Goal: Use online tool/utility: Use online tool/utility

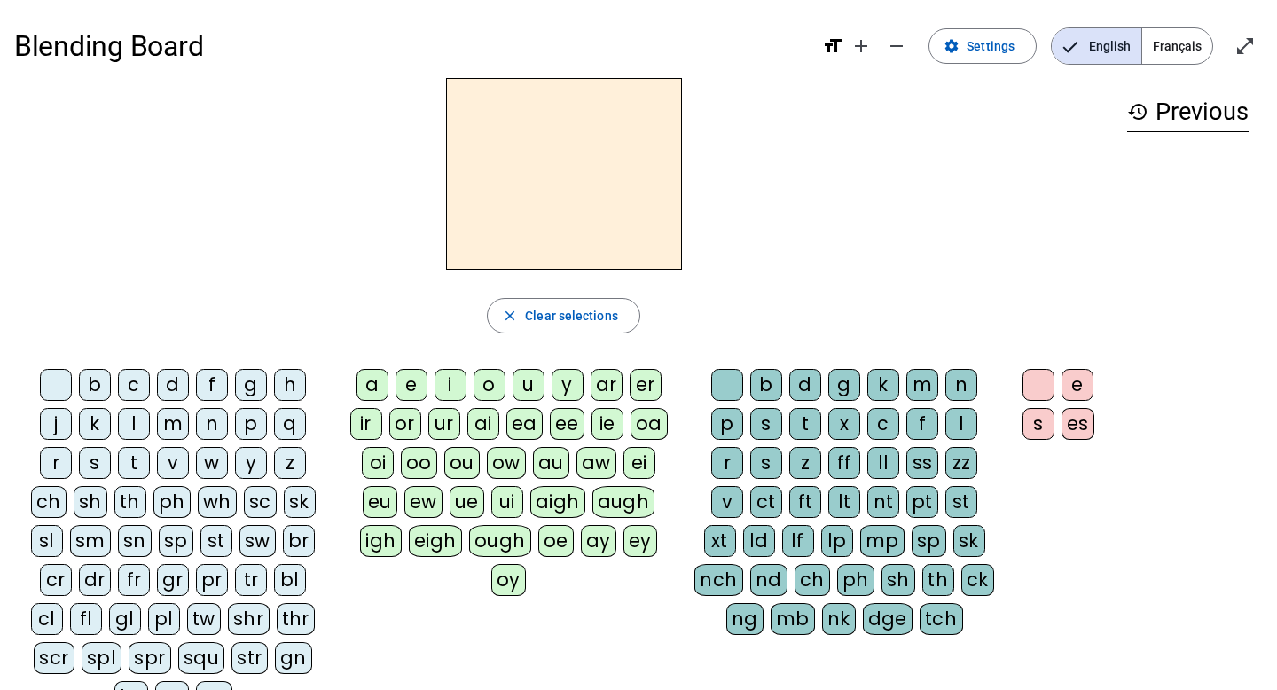
click at [289, 544] on div "br" at bounding box center [299, 541] width 32 height 32
click at [450, 372] on div "i" at bounding box center [451, 385] width 32 height 32
click at [977, 584] on div "ck" at bounding box center [978, 580] width 33 height 32
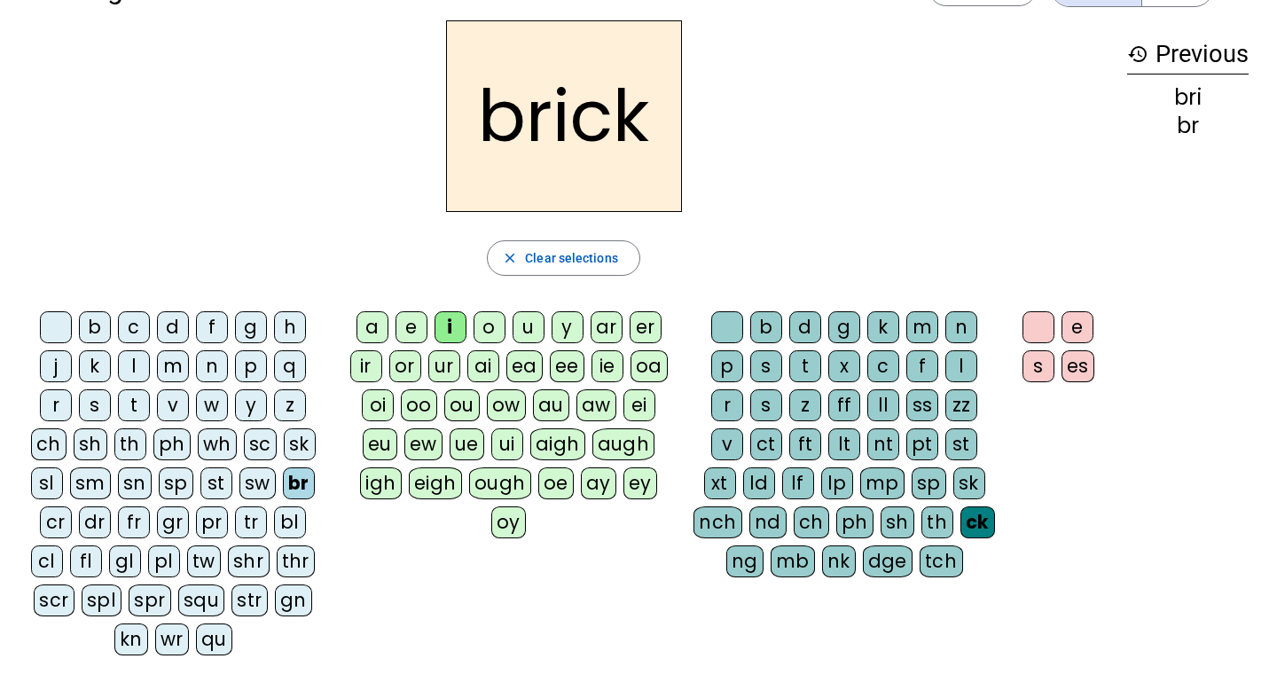
scroll to position [57, 0]
click at [297, 484] on div "br" at bounding box center [299, 484] width 32 height 32
click at [87, 321] on div "b" at bounding box center [95, 328] width 32 height 32
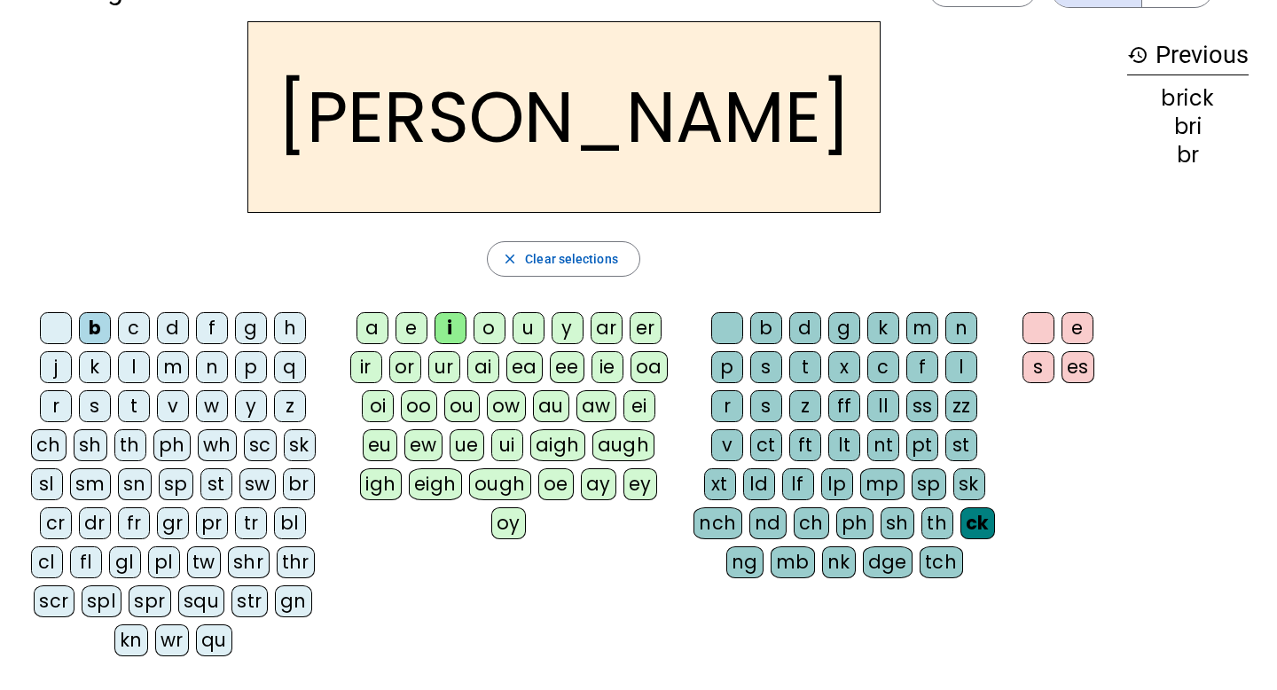
click at [381, 331] on div "a" at bounding box center [373, 328] width 32 height 32
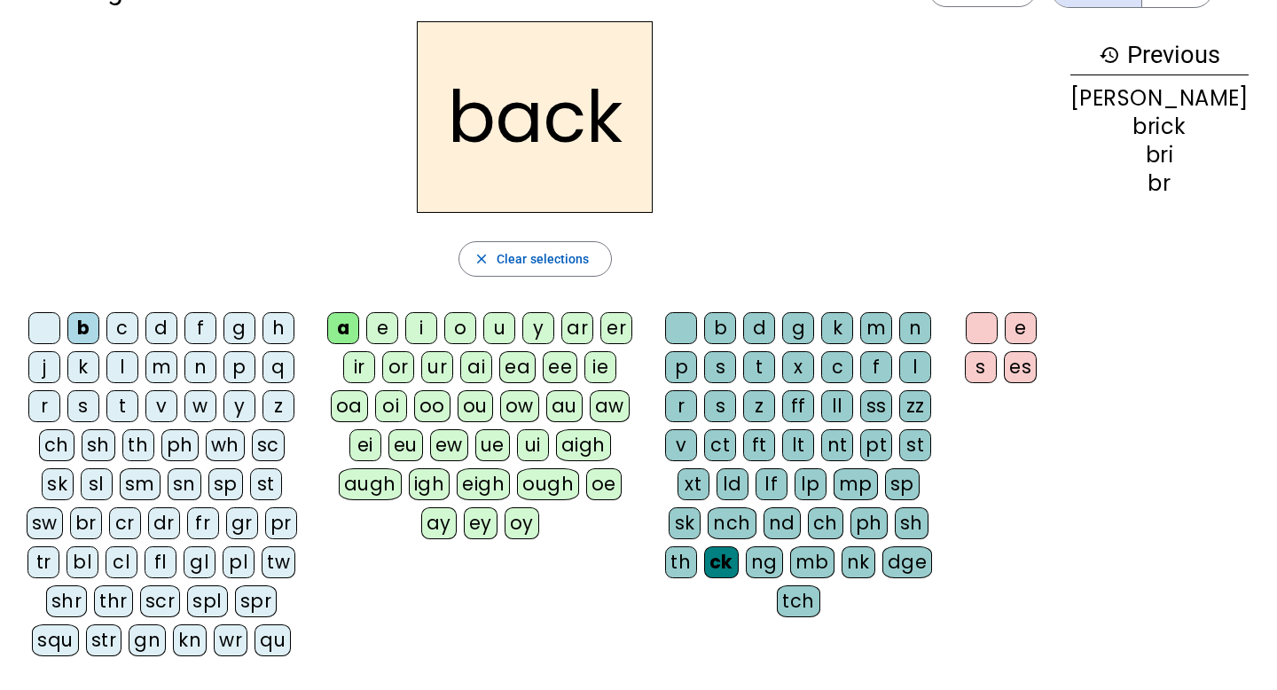
click at [886, 577] on div "dge" at bounding box center [908, 562] width 51 height 32
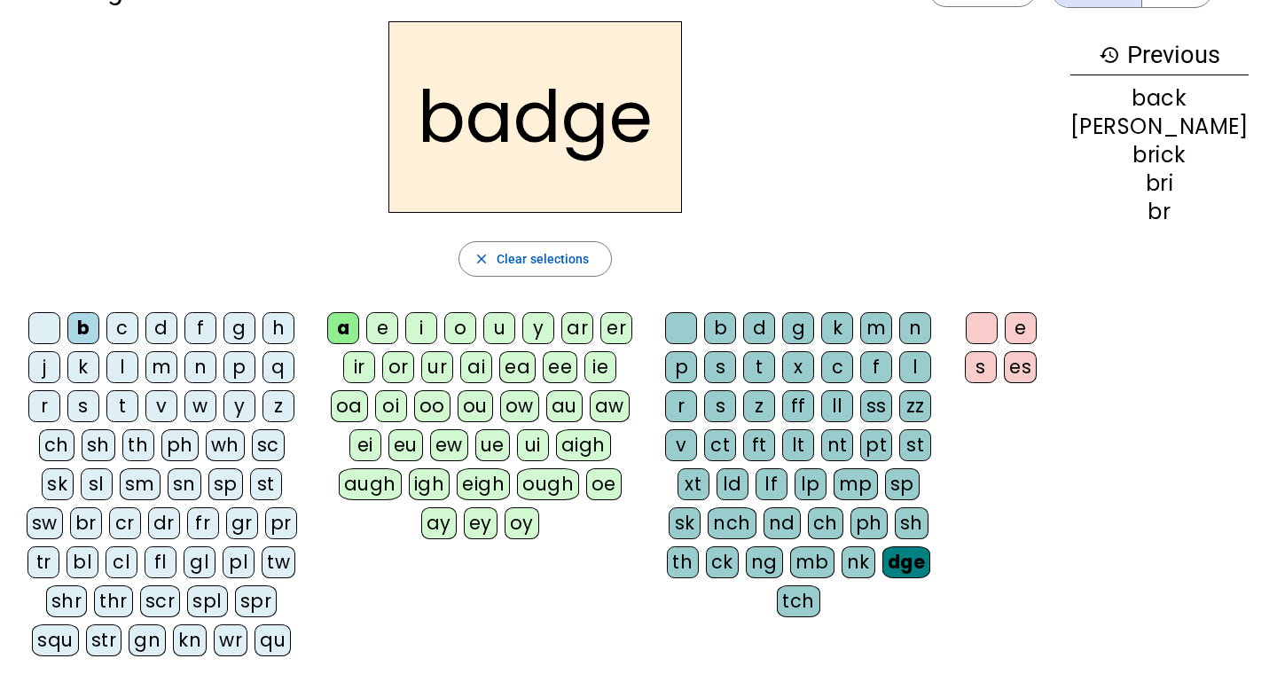
click at [736, 366] on div "s" at bounding box center [720, 367] width 32 height 32
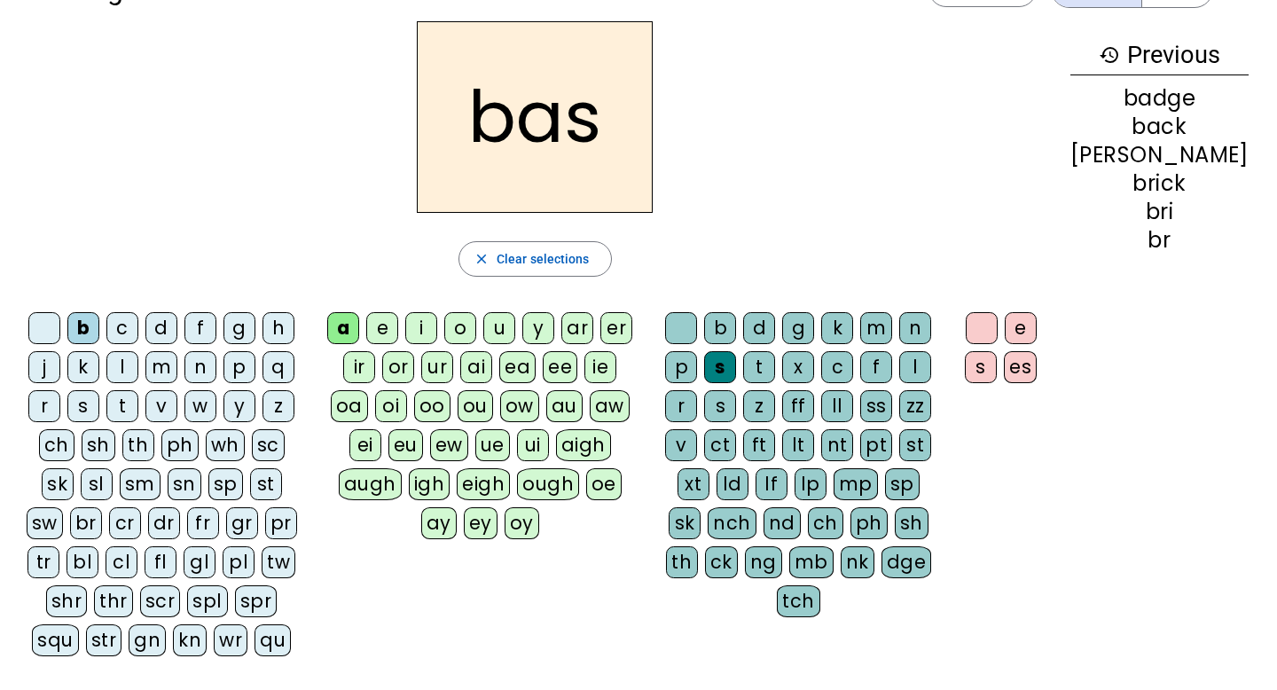
click at [1037, 321] on div "e" at bounding box center [1021, 328] width 32 height 32
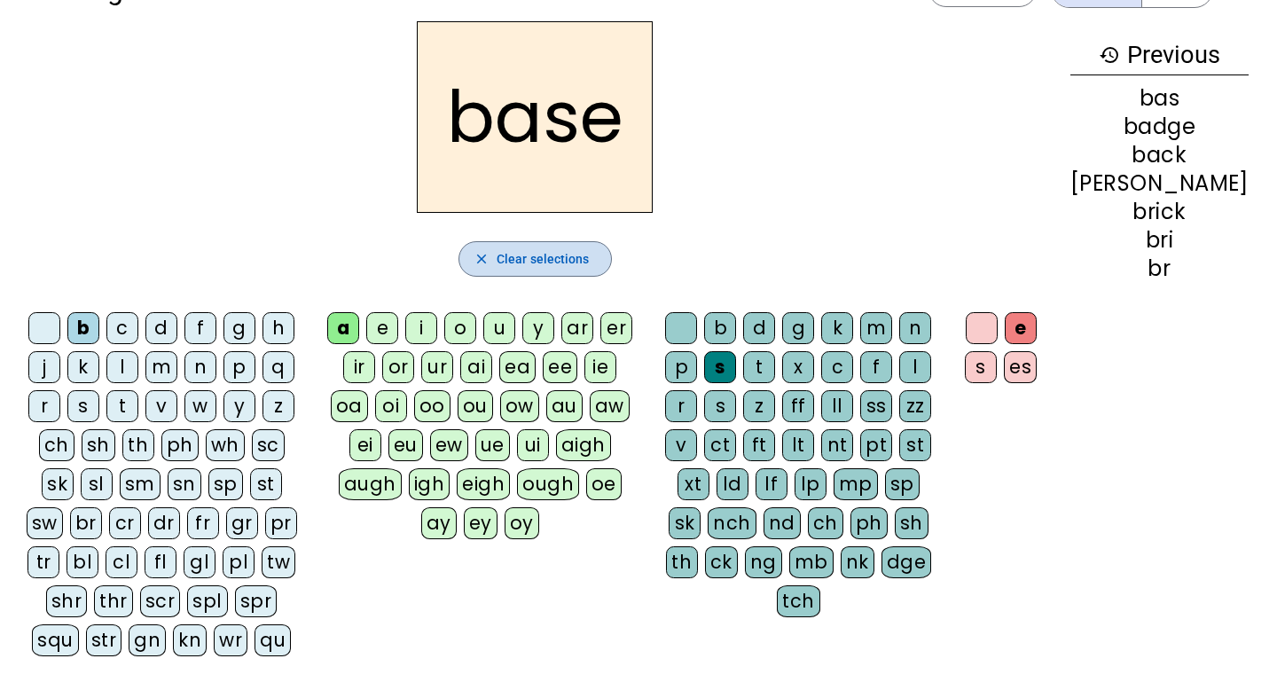
click at [533, 248] on span "Clear selections" at bounding box center [543, 258] width 93 height 21
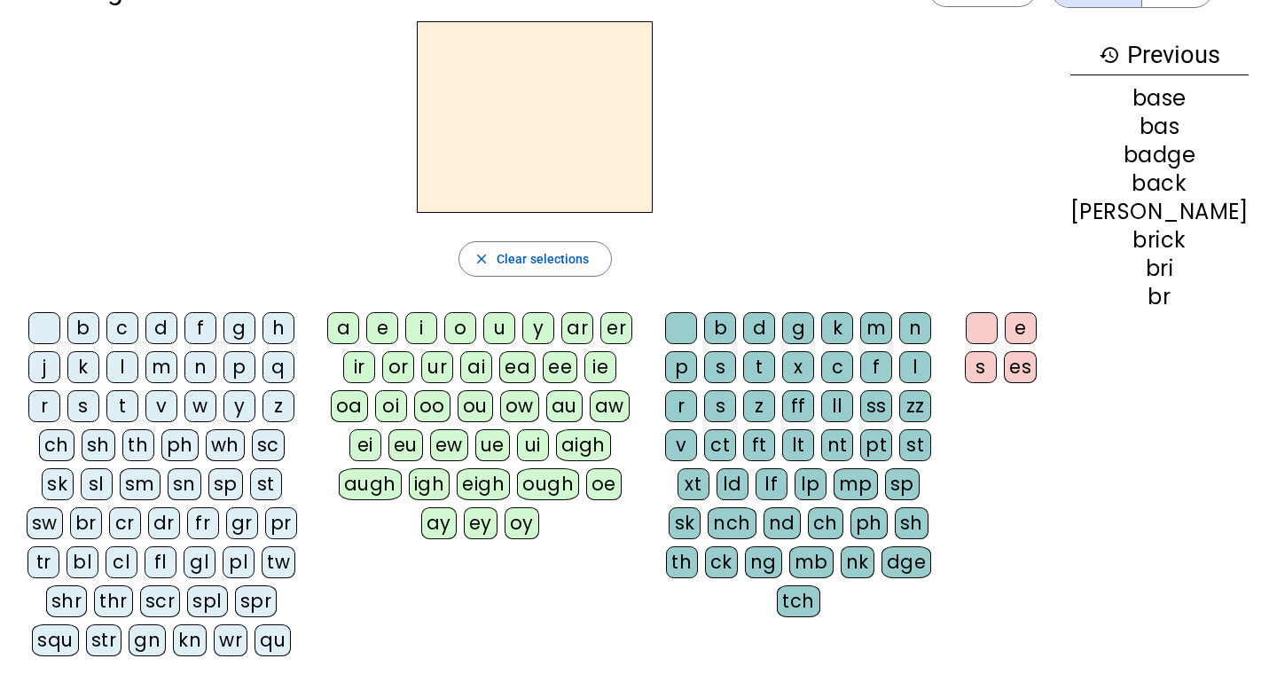
click at [177, 413] on div "v" at bounding box center [161, 406] width 32 height 32
click at [398, 331] on div "e" at bounding box center [382, 328] width 32 height 32
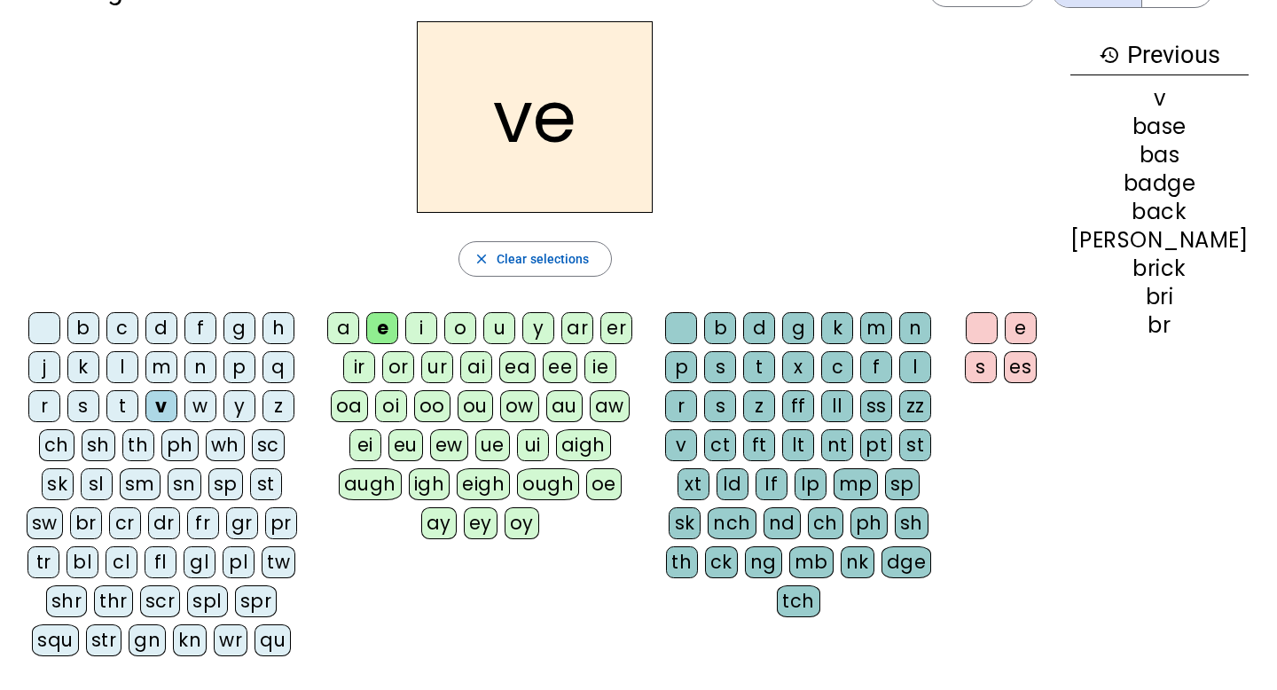
click at [632, 328] on div "er" at bounding box center [617, 328] width 32 height 32
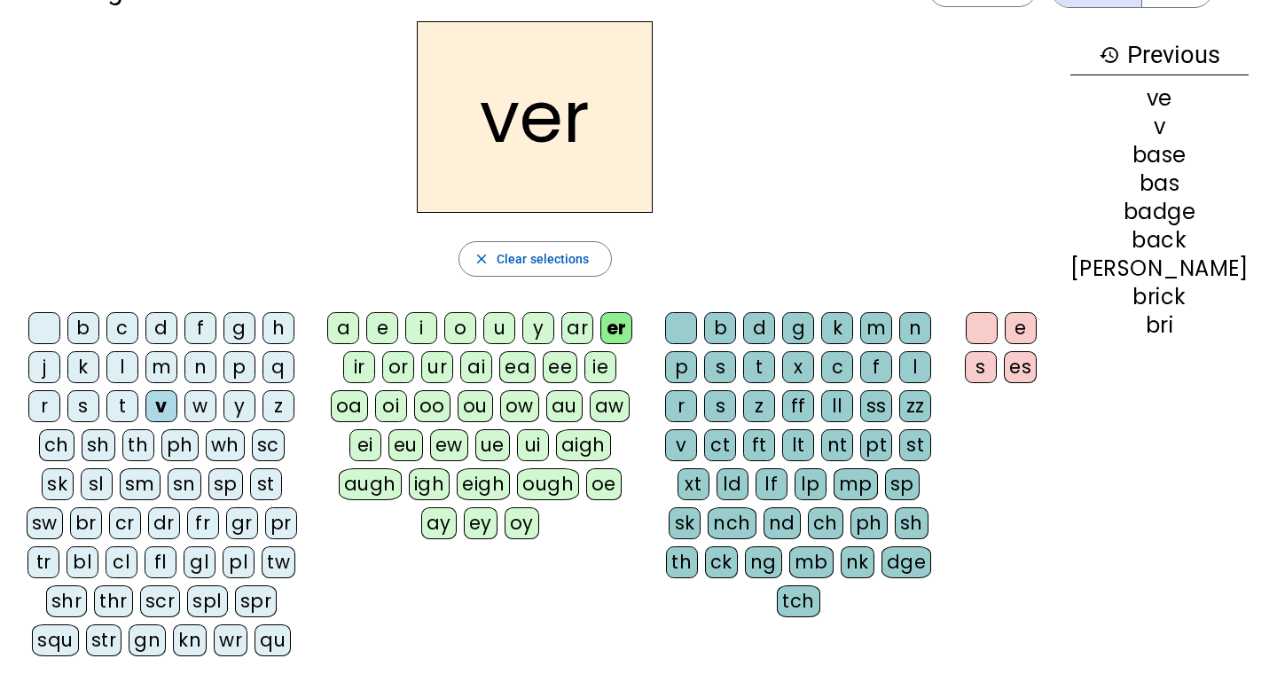
click at [736, 330] on div "b" at bounding box center [720, 328] width 32 height 32
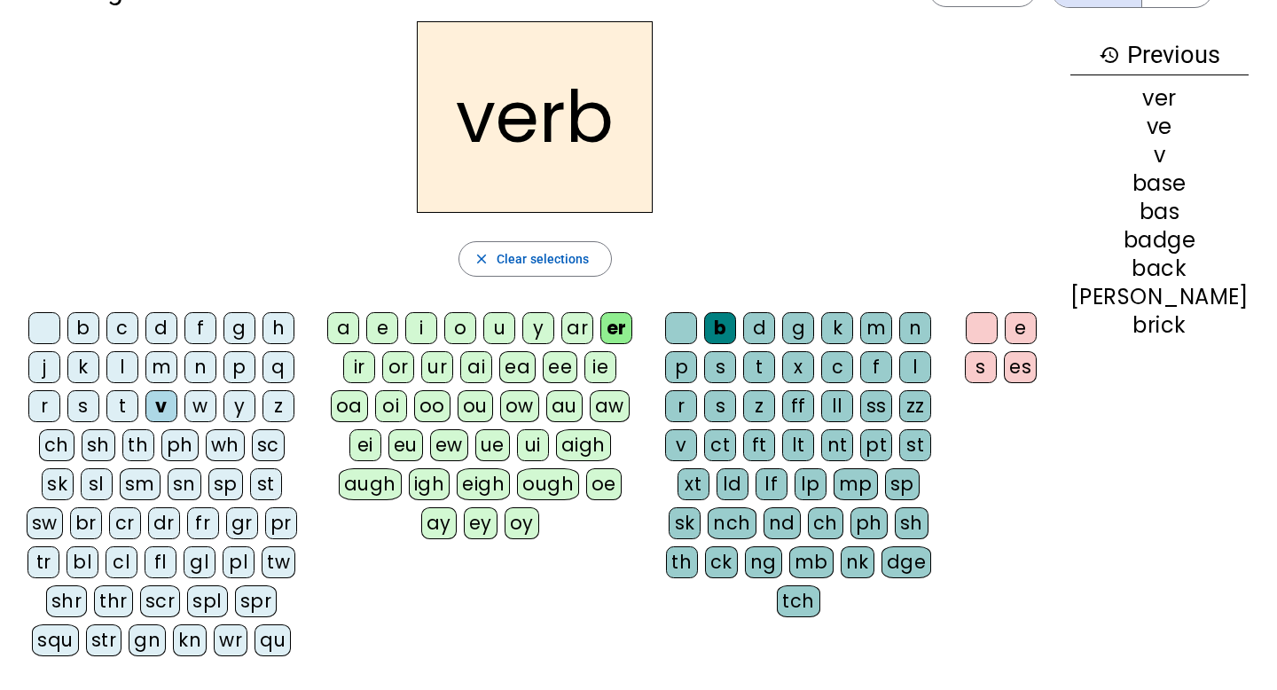
click at [212, 334] on div "f" at bounding box center [201, 328] width 32 height 32
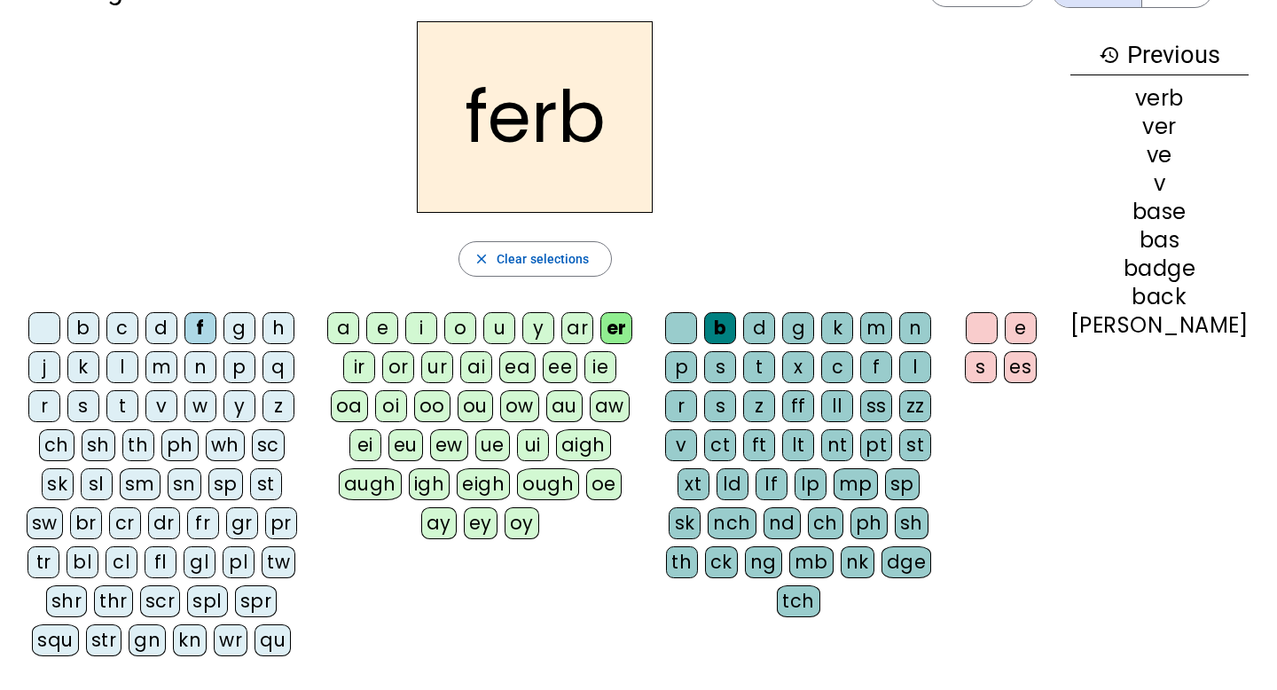
click at [931, 333] on div "n" at bounding box center [915, 328] width 32 height 32
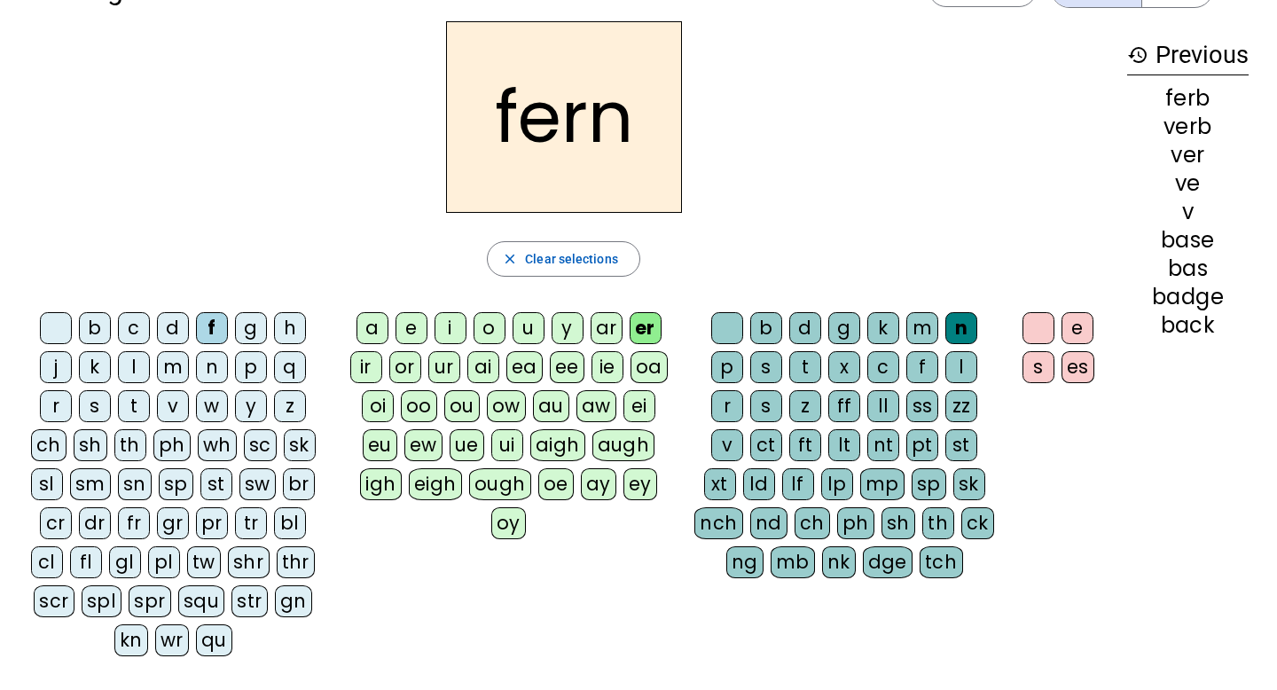
click at [206, 472] on div "st" at bounding box center [216, 484] width 32 height 32
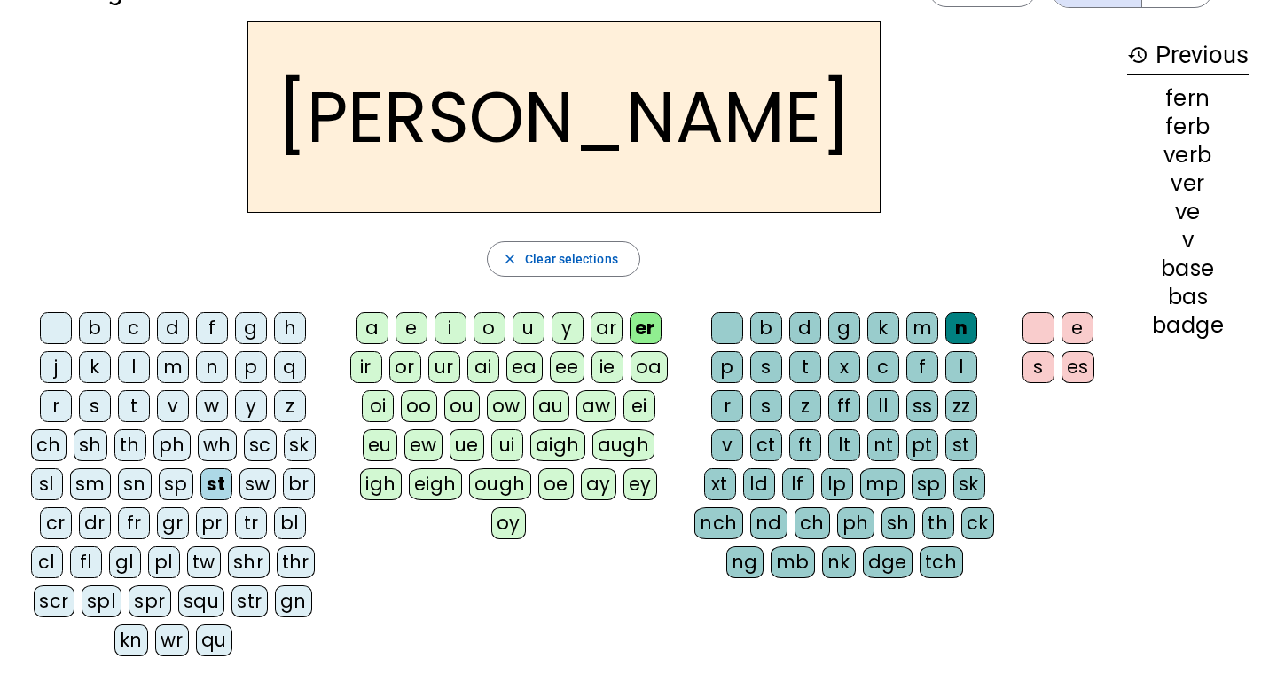
click at [251, 370] on div "p" at bounding box center [251, 367] width 32 height 32
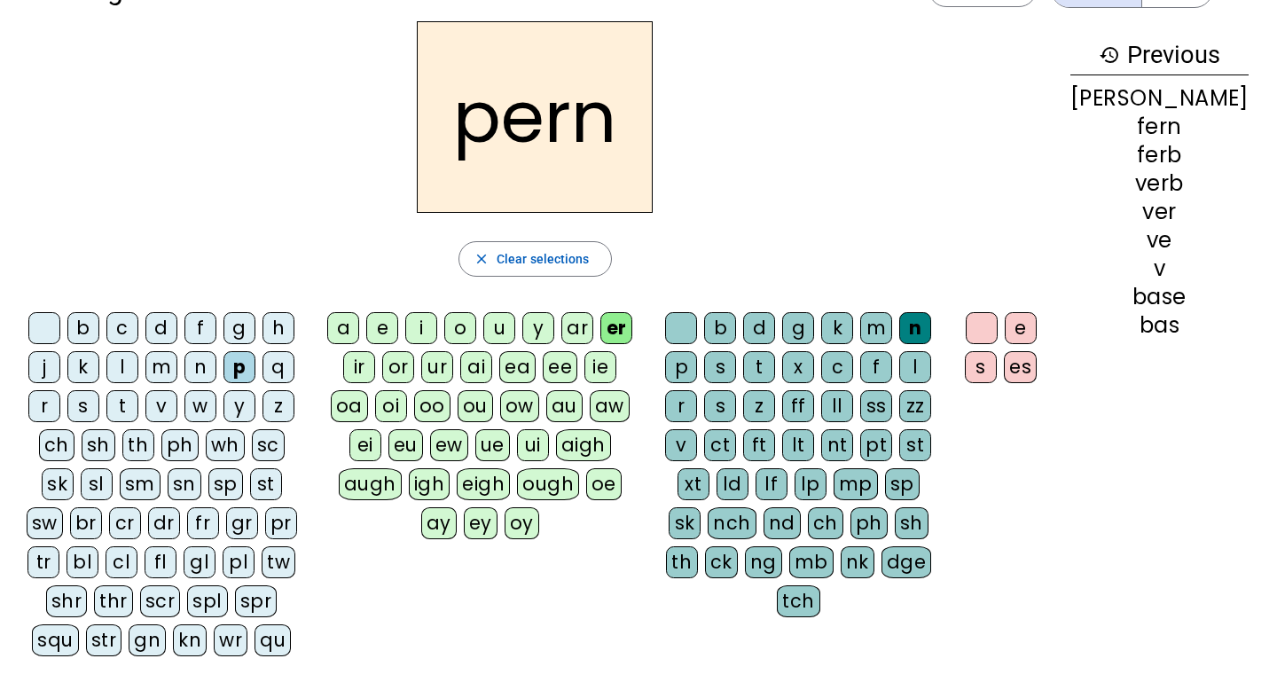
click at [808, 522] on div "ch" at bounding box center [825, 523] width 35 height 32
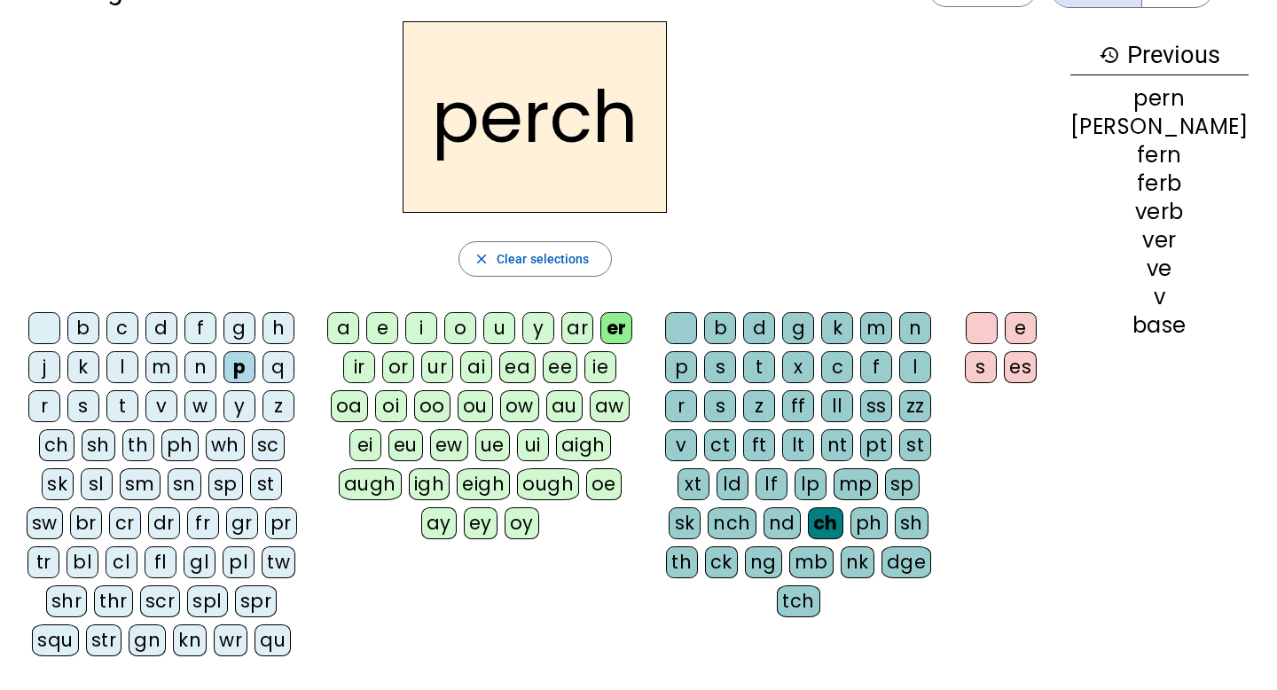
click at [209, 374] on div "n" at bounding box center [201, 367] width 32 height 32
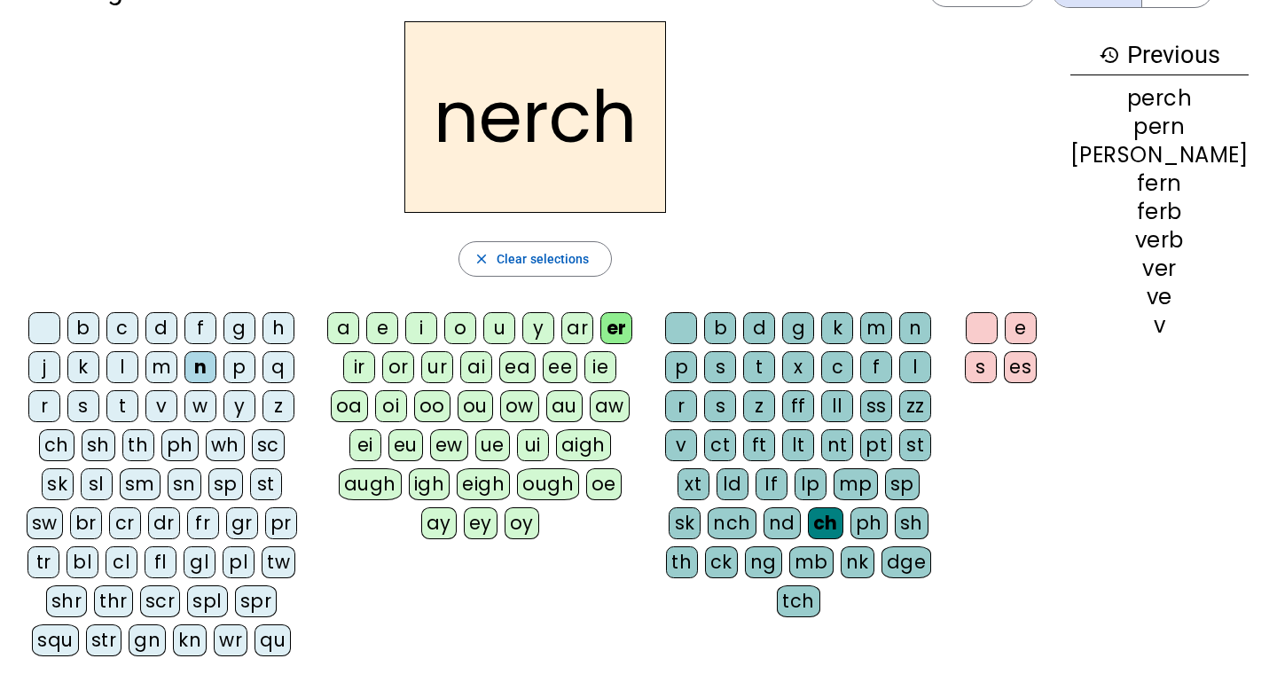
click at [398, 336] on div "e" at bounding box center [382, 328] width 32 height 32
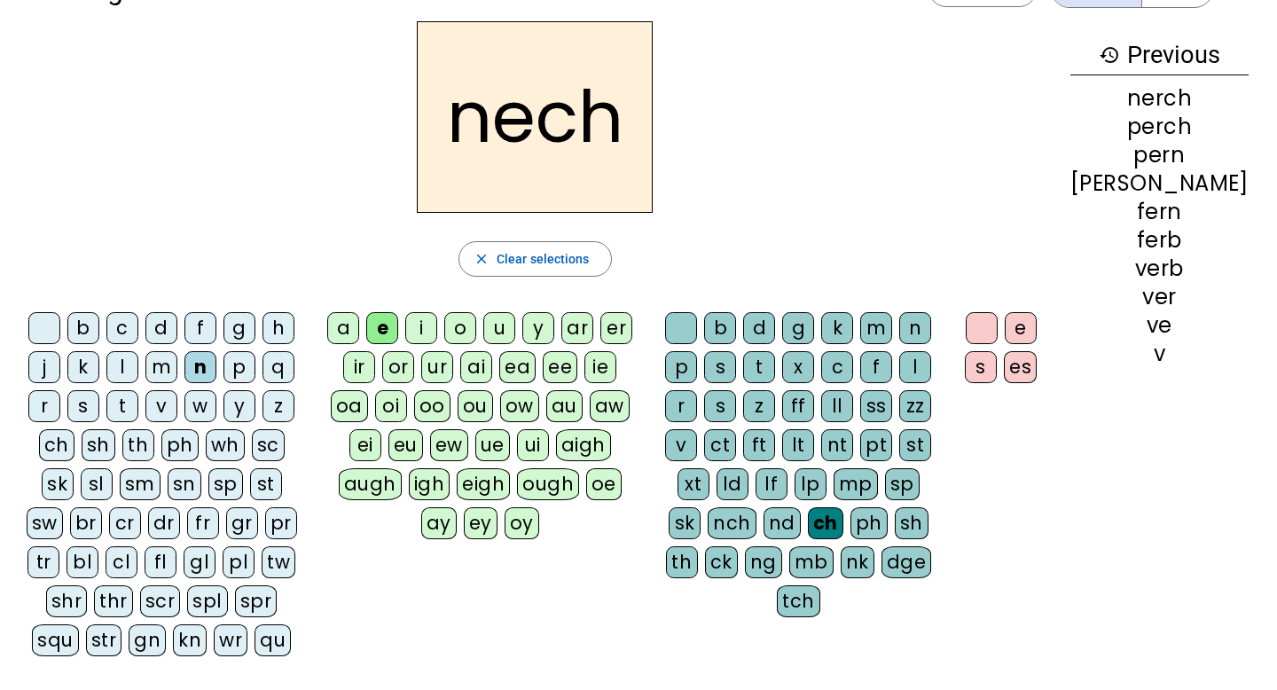
click at [697, 441] on div "v" at bounding box center [681, 445] width 32 height 32
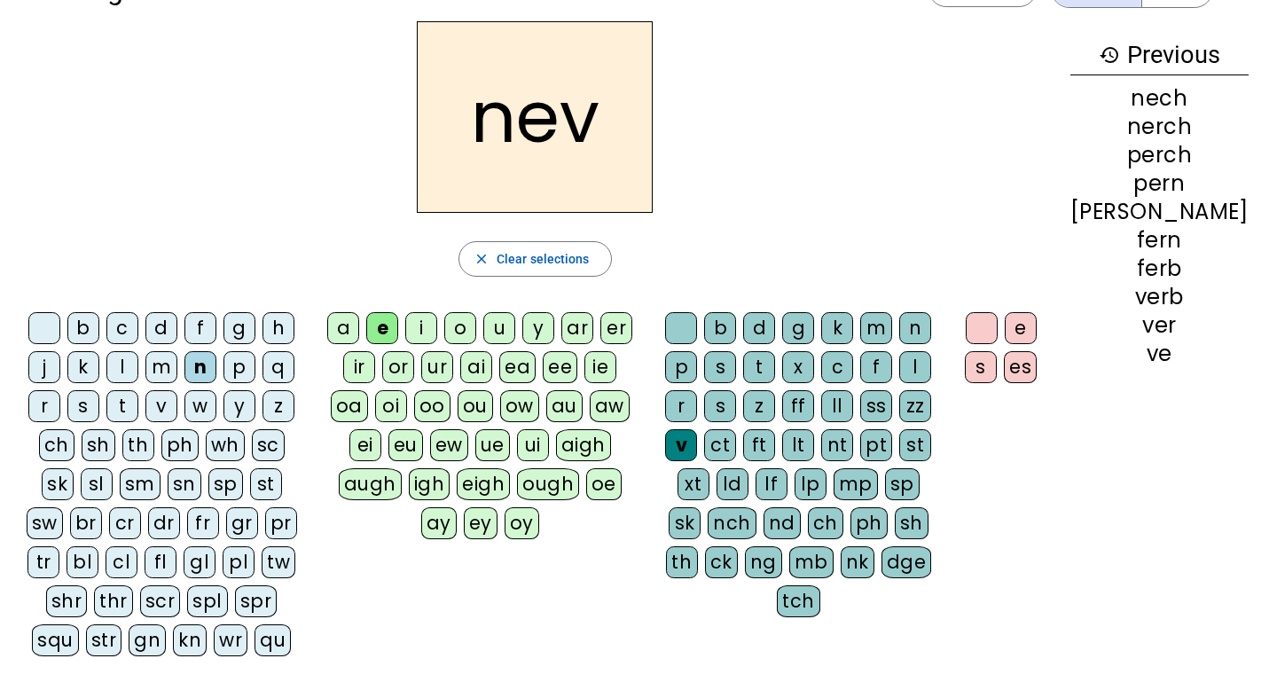
click at [1037, 329] on div "e" at bounding box center [1021, 328] width 32 height 32
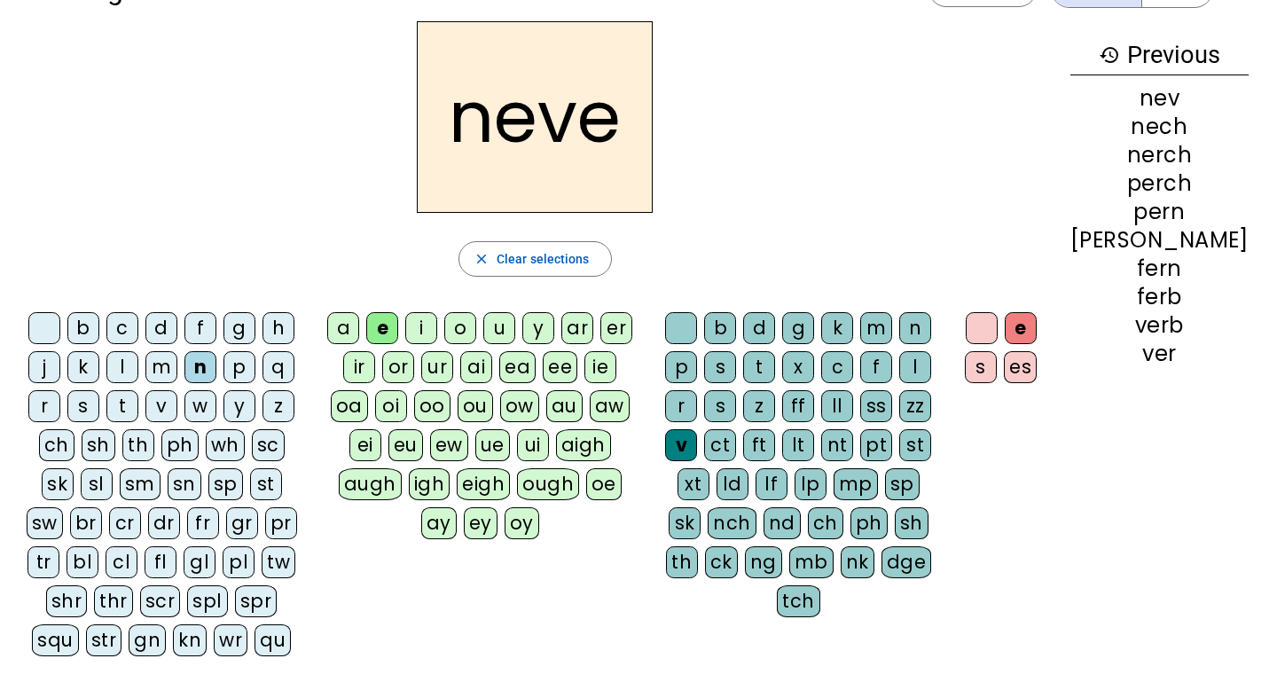
click at [1037, 329] on div "e" at bounding box center [1021, 328] width 32 height 32
click at [632, 329] on div "er" at bounding box center [617, 328] width 32 height 32
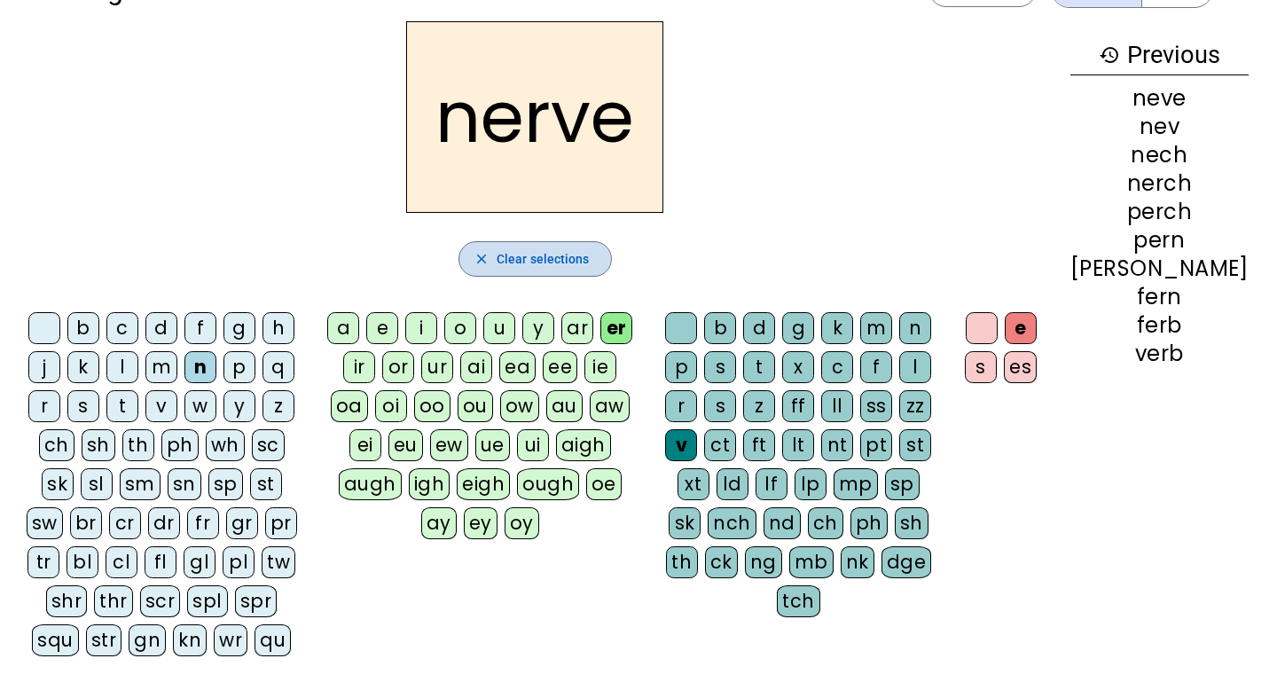
click at [550, 260] on span "Clear selections" at bounding box center [543, 258] width 93 height 21
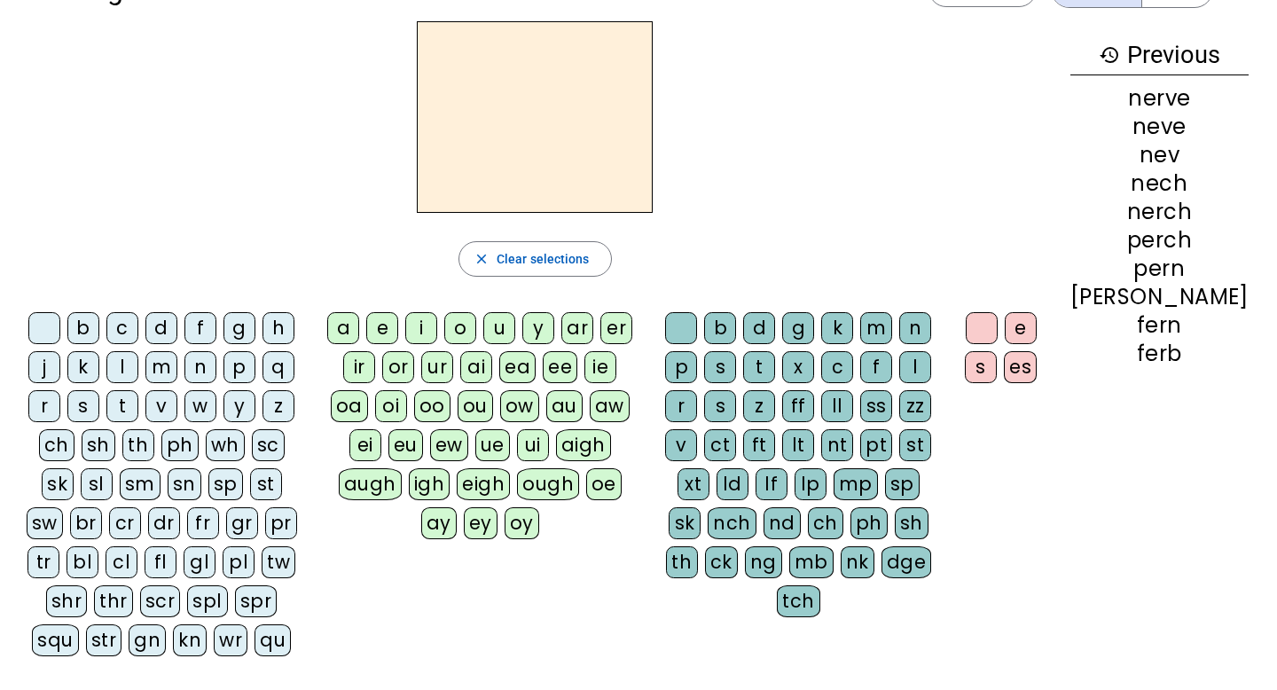
click at [288, 327] on div "h" at bounding box center [279, 328] width 32 height 32
click at [398, 327] on div "e" at bounding box center [382, 328] width 32 height 32
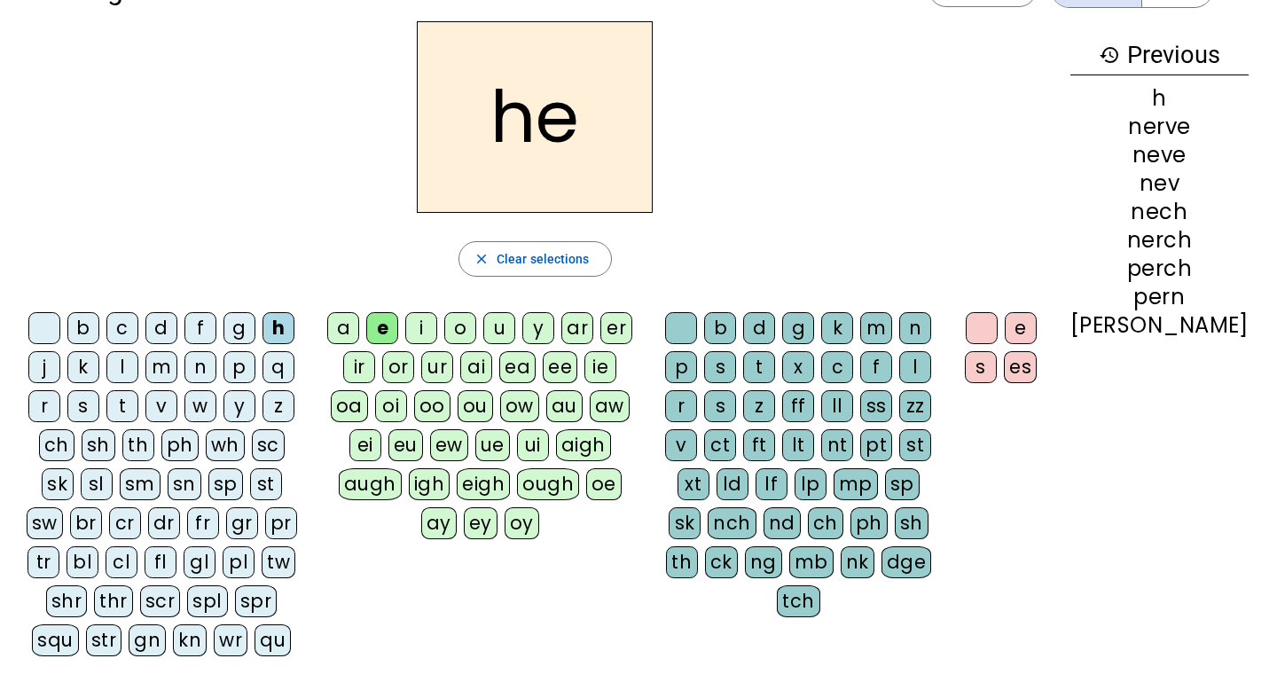
click at [398, 327] on div "e" at bounding box center [382, 328] width 32 height 32
click at [632, 333] on div "er" at bounding box center [617, 328] width 32 height 32
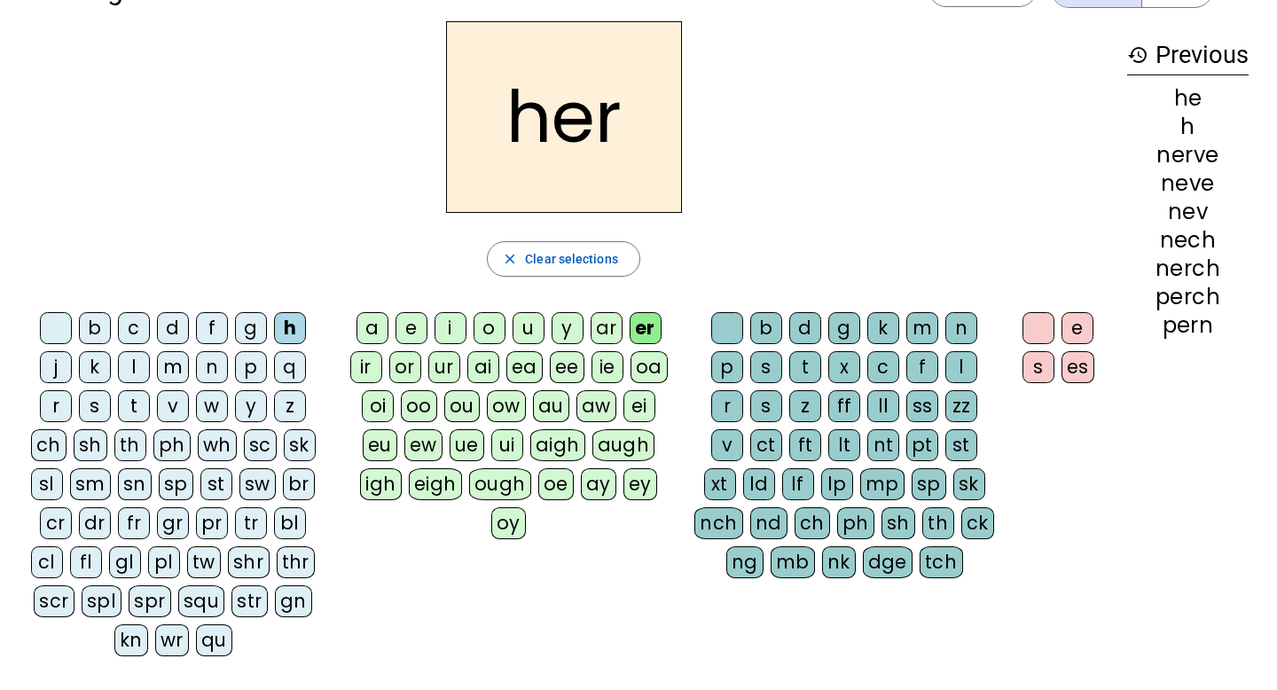
click at [260, 379] on div "p" at bounding box center [251, 367] width 32 height 32
click at [821, 531] on div "ch" at bounding box center [812, 523] width 35 height 32
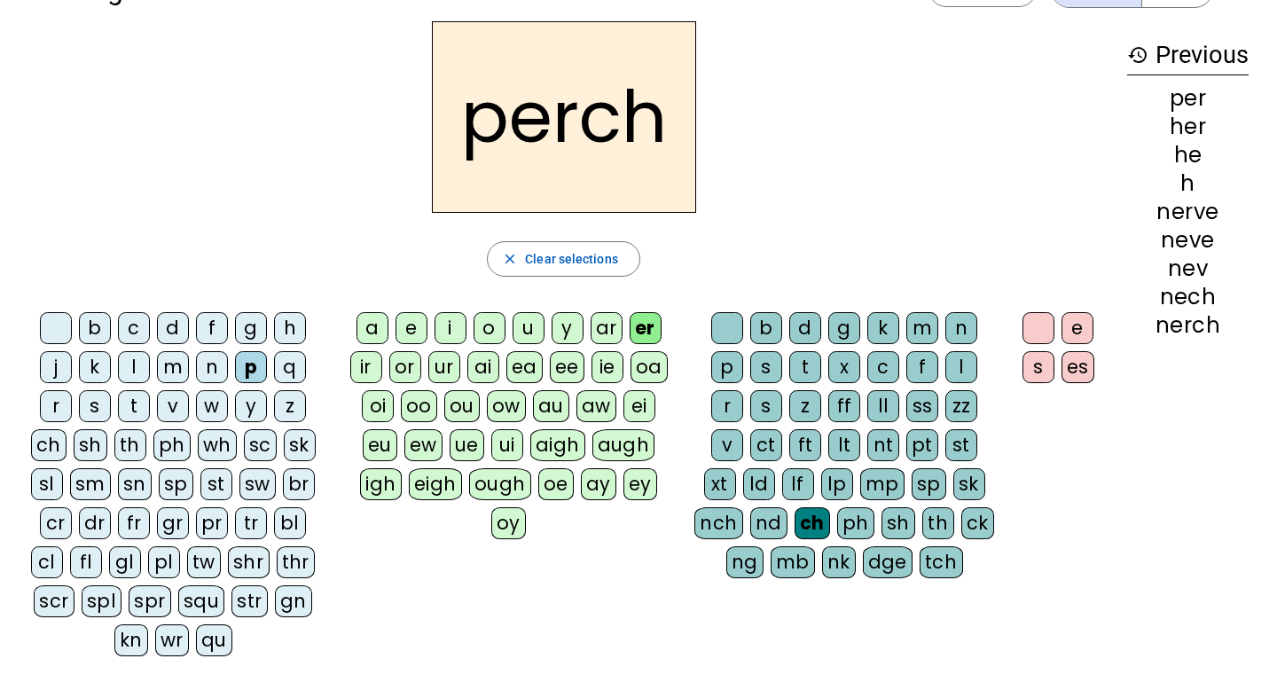
click at [889, 333] on div "k" at bounding box center [884, 328] width 32 height 32
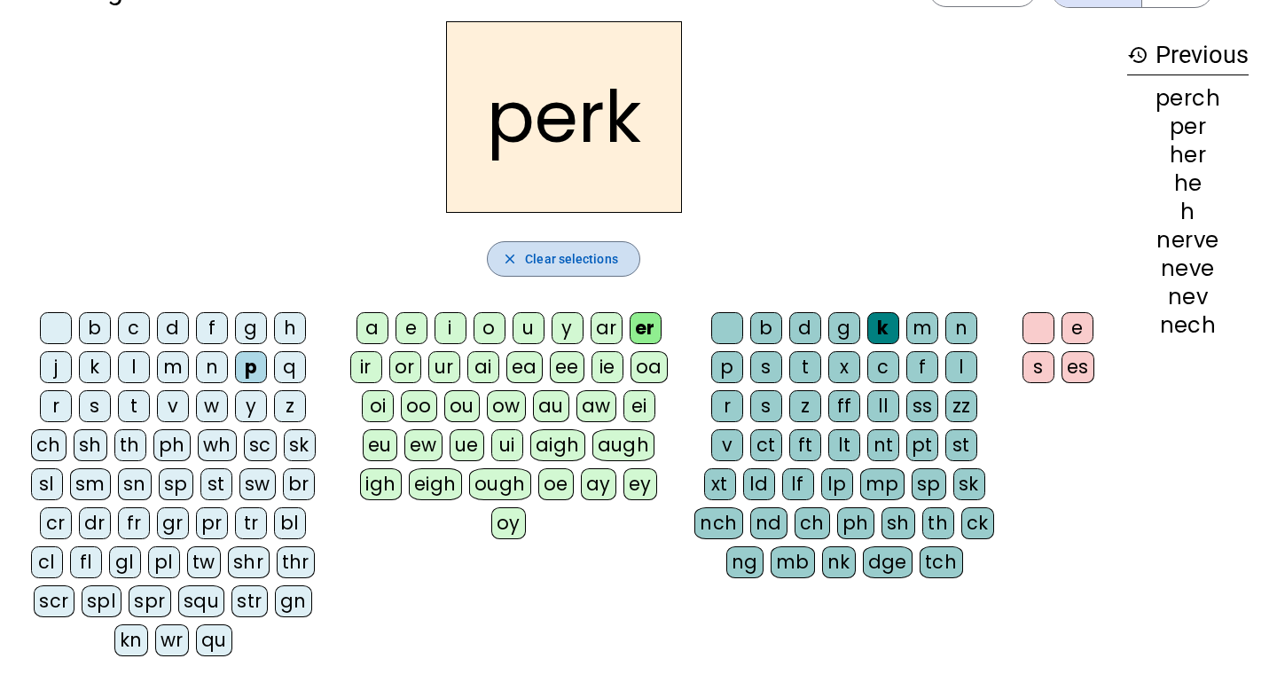
click at [551, 263] on span "Clear selections" at bounding box center [571, 258] width 93 height 21
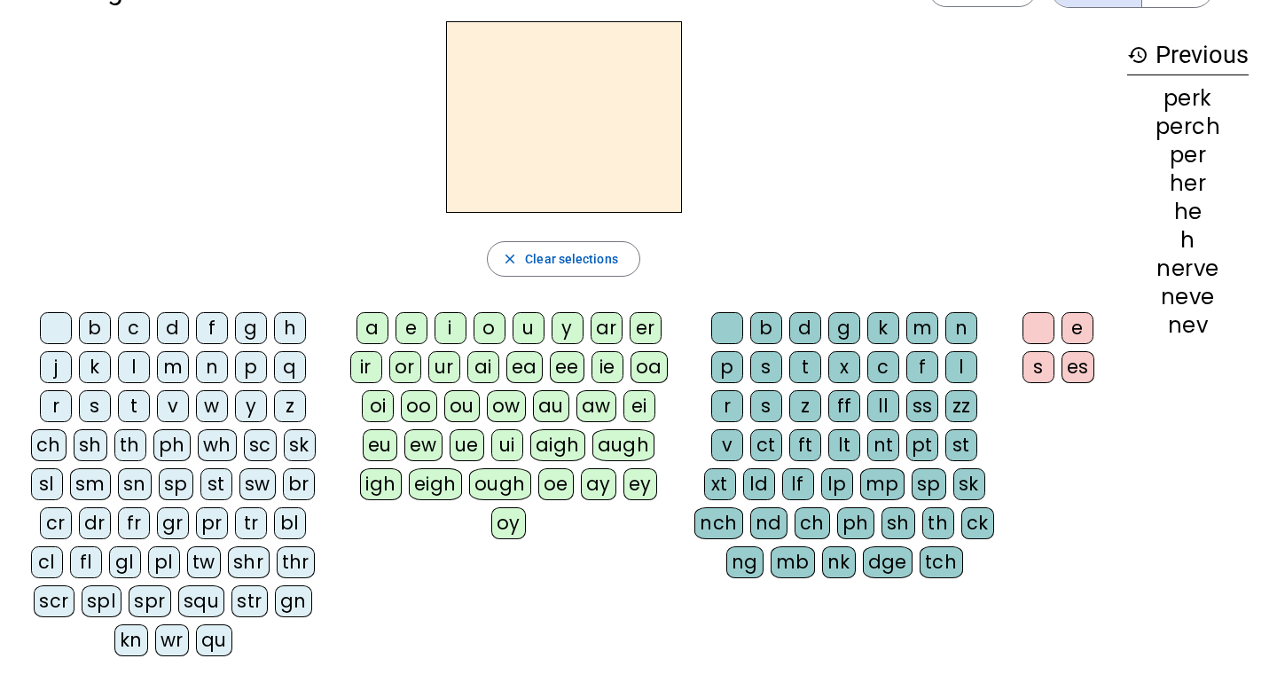
click at [213, 372] on div "n" at bounding box center [212, 367] width 32 height 32
click at [644, 329] on div "er" at bounding box center [646, 328] width 32 height 32
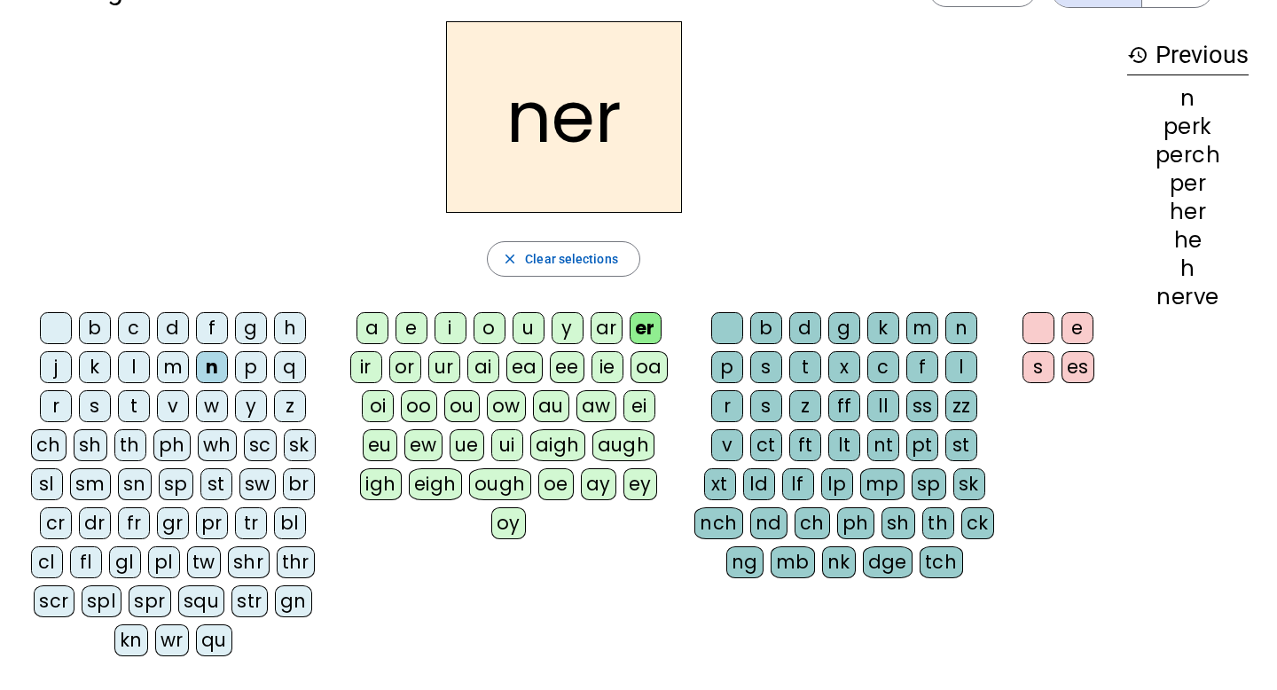
click at [735, 437] on div "v" at bounding box center [727, 445] width 32 height 32
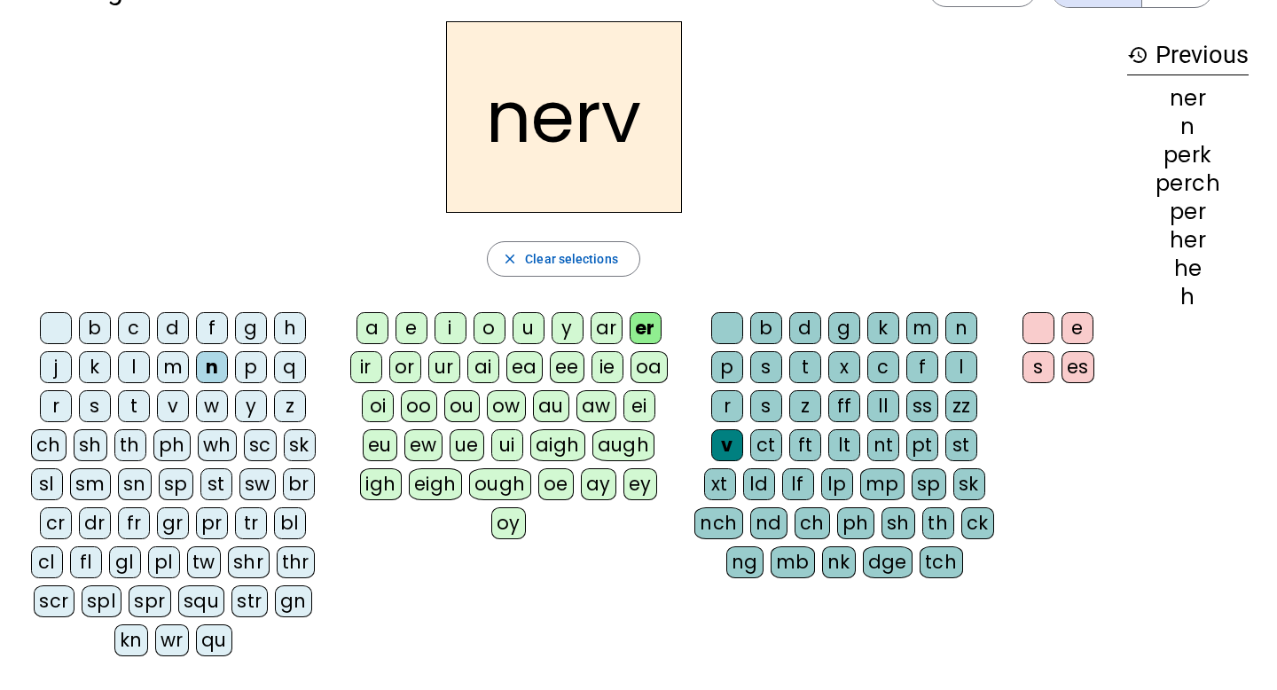
click at [1065, 324] on div "e" at bounding box center [1078, 328] width 32 height 32
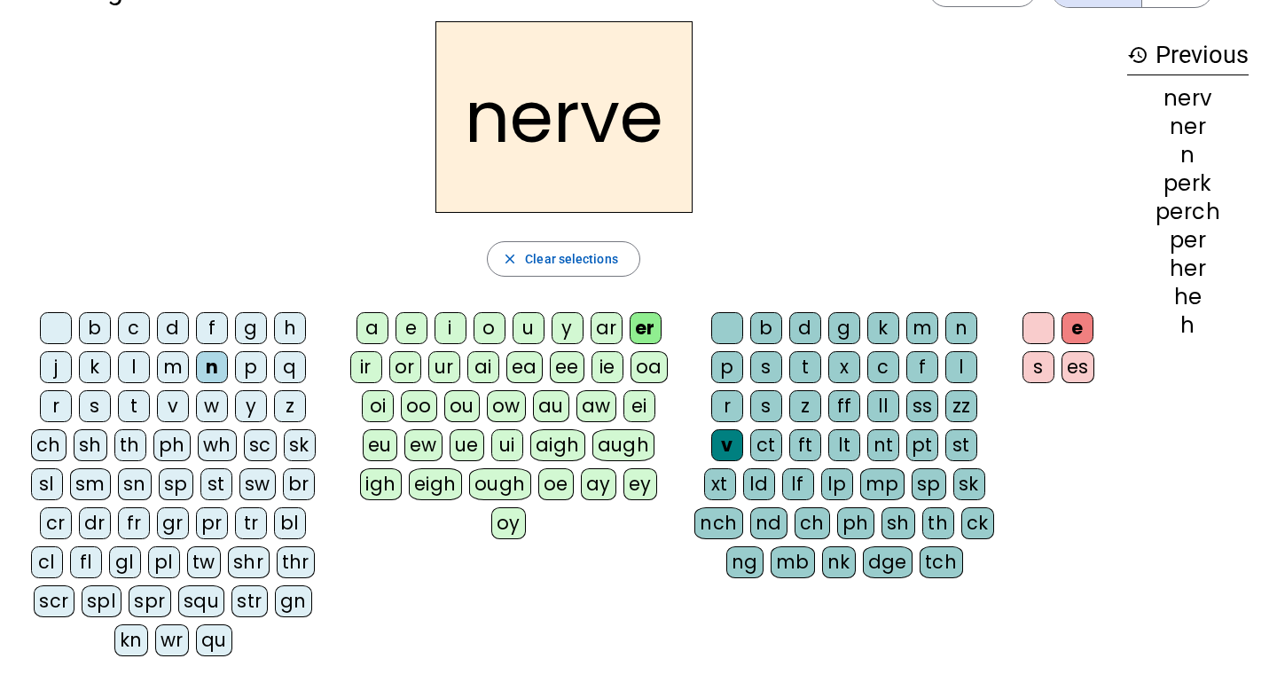
click at [93, 405] on div "s" at bounding box center [95, 406] width 32 height 32
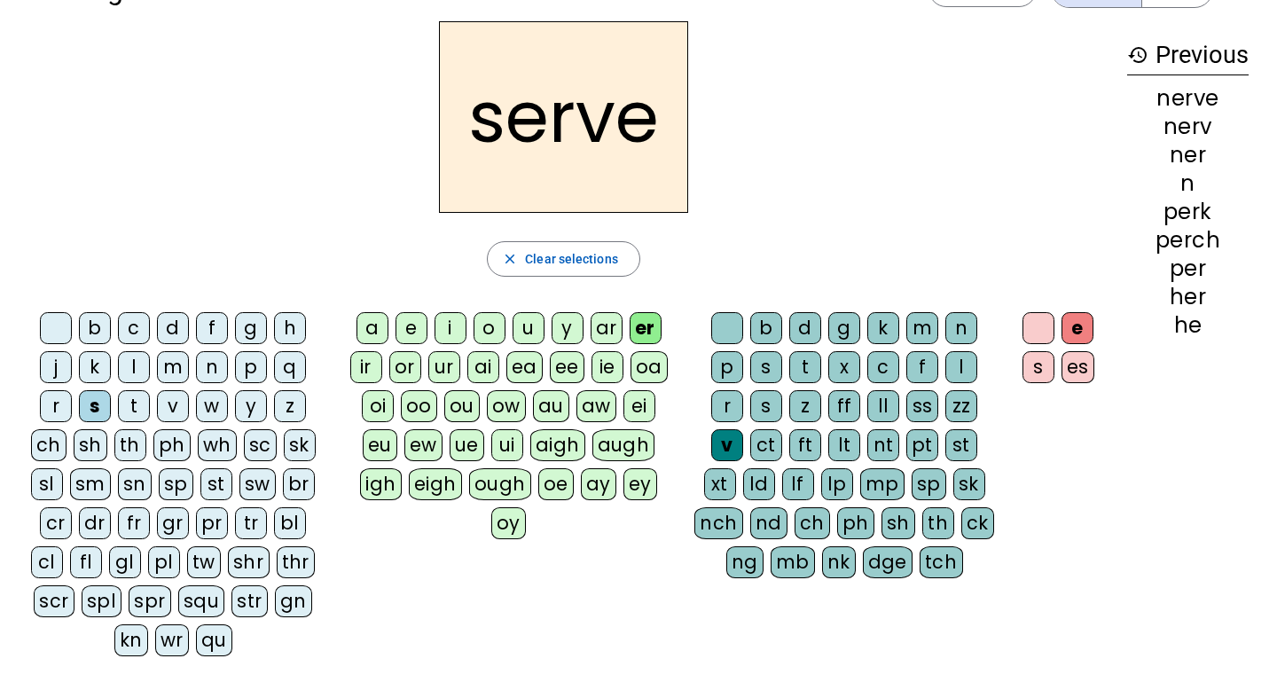
click at [257, 488] on div "sw" at bounding box center [258, 484] width 36 height 32
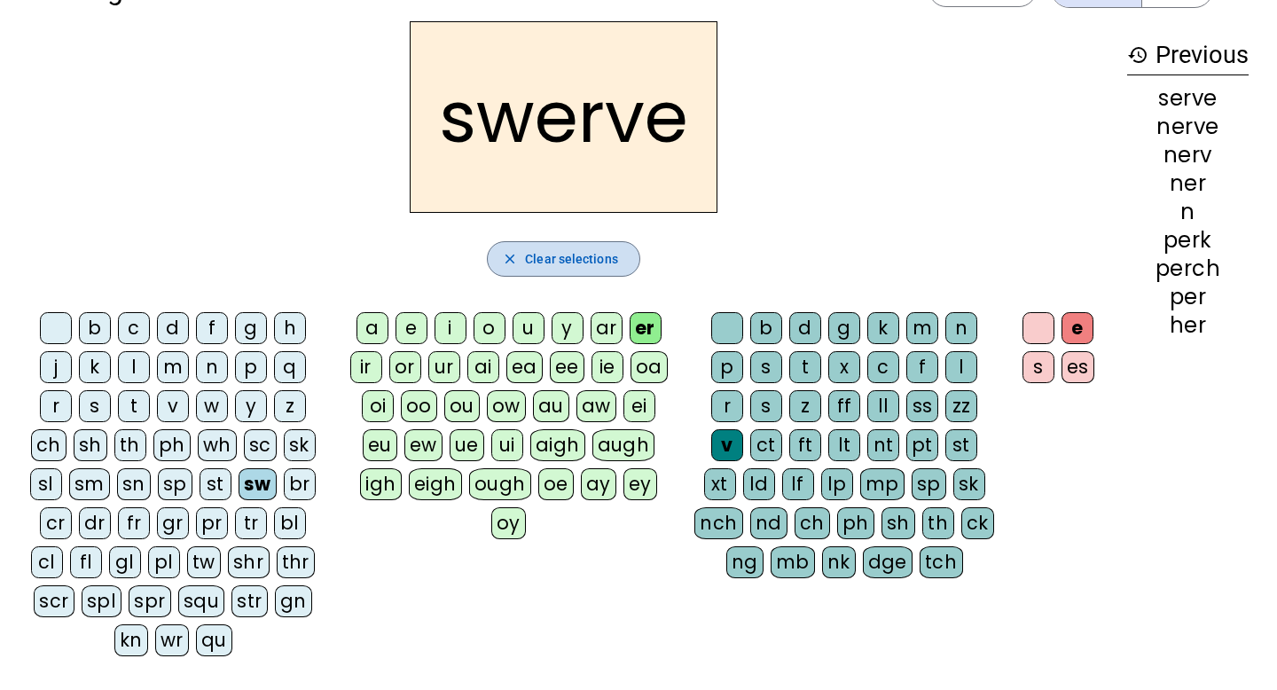
click at [542, 253] on span "Clear selections" at bounding box center [571, 258] width 93 height 21
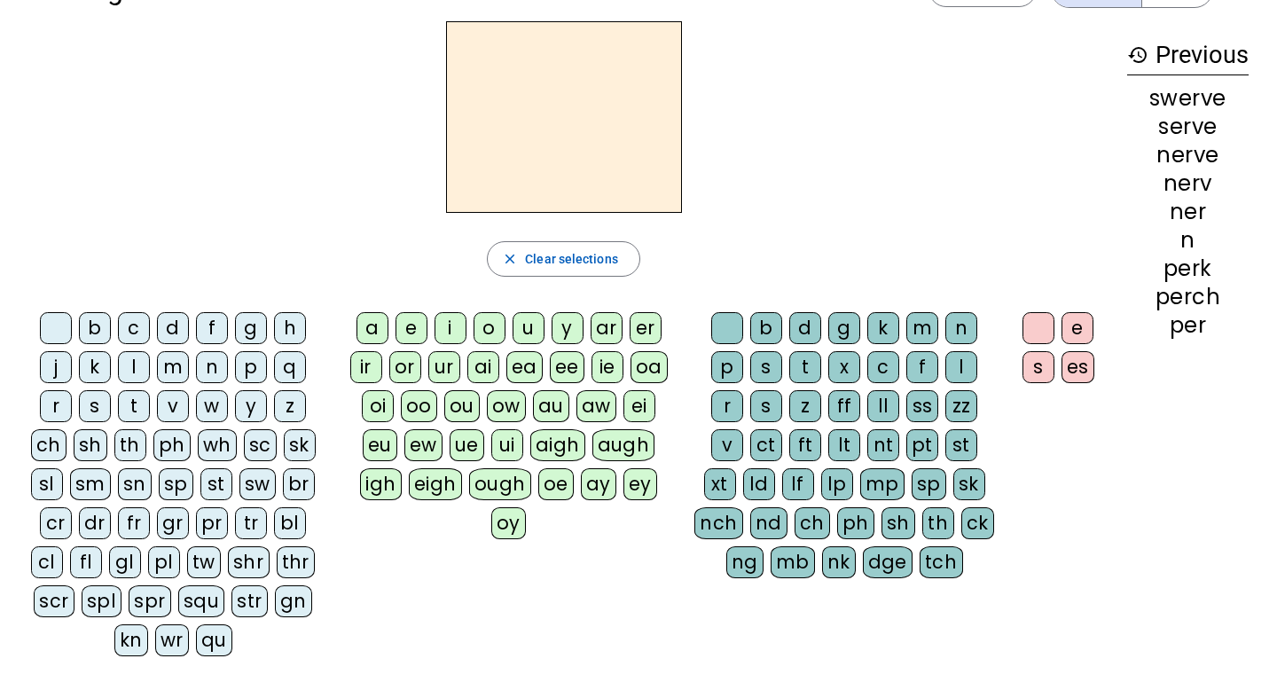
click at [287, 330] on div "h" at bounding box center [290, 328] width 32 height 32
click at [641, 329] on div "er" at bounding box center [646, 328] width 32 height 32
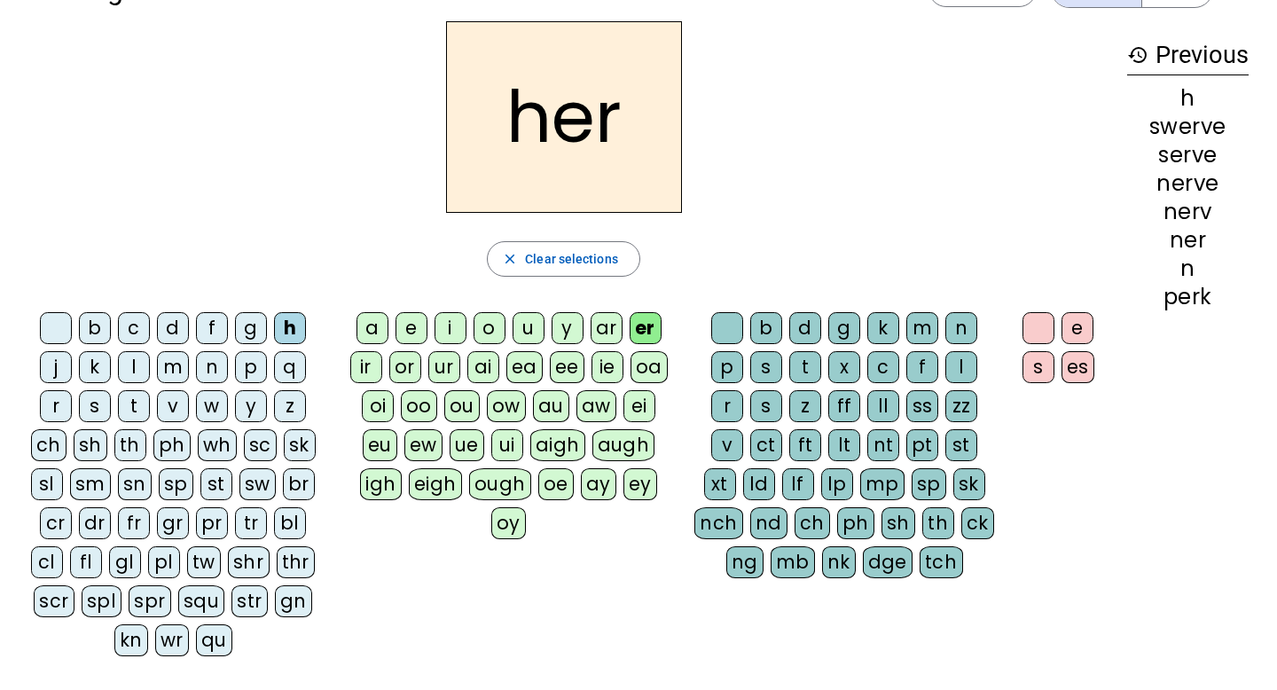
click at [241, 368] on div "p" at bounding box center [251, 367] width 32 height 32
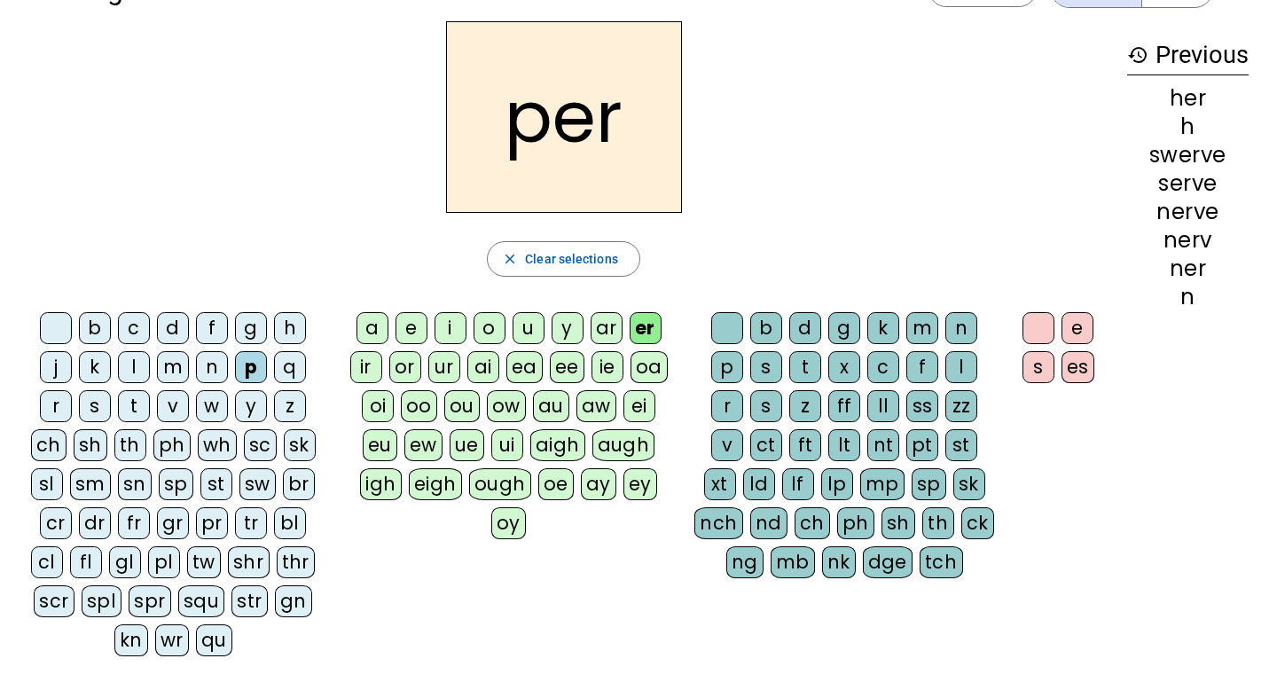
click at [817, 520] on div "ch" at bounding box center [812, 523] width 35 height 32
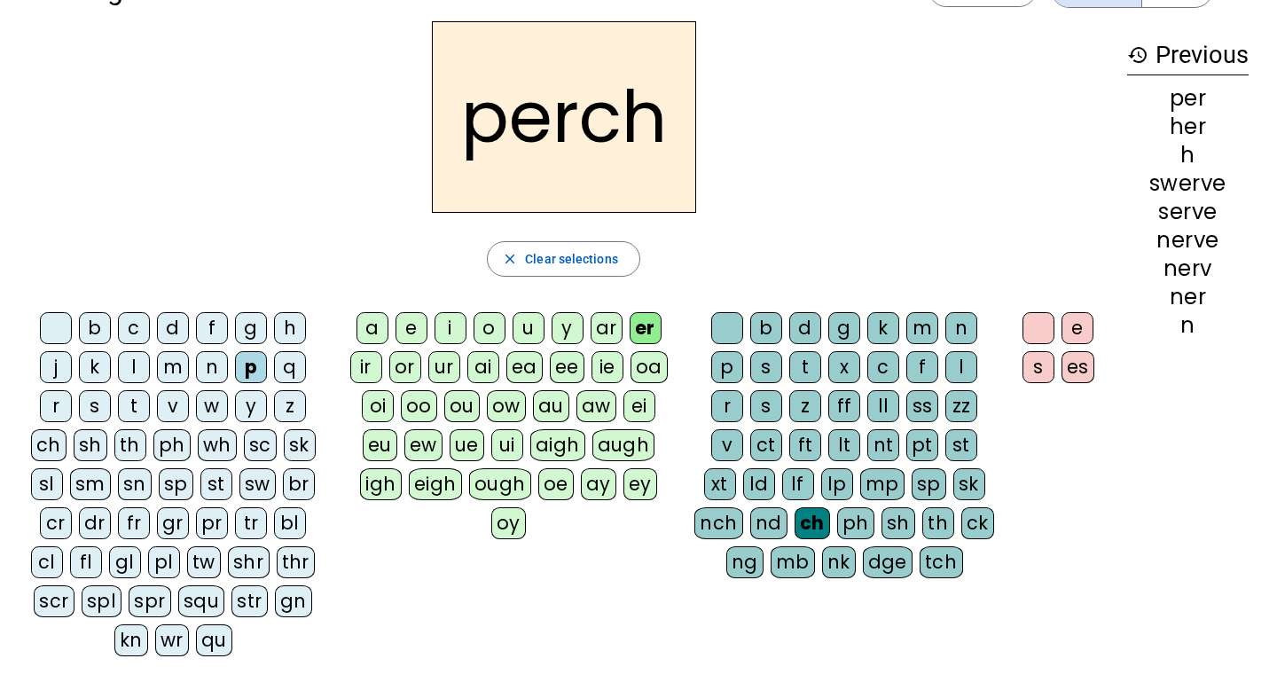
click at [870, 327] on div "k" at bounding box center [884, 328] width 32 height 32
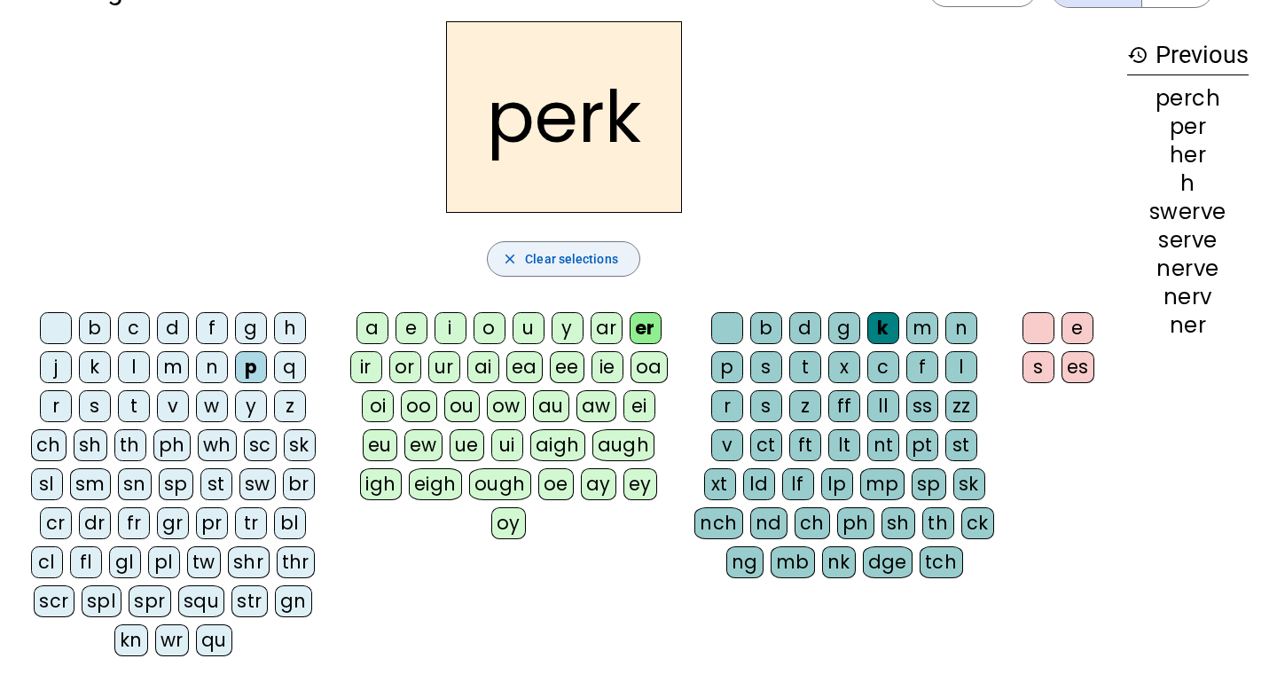
click at [538, 249] on span "Clear selections" at bounding box center [571, 258] width 93 height 21
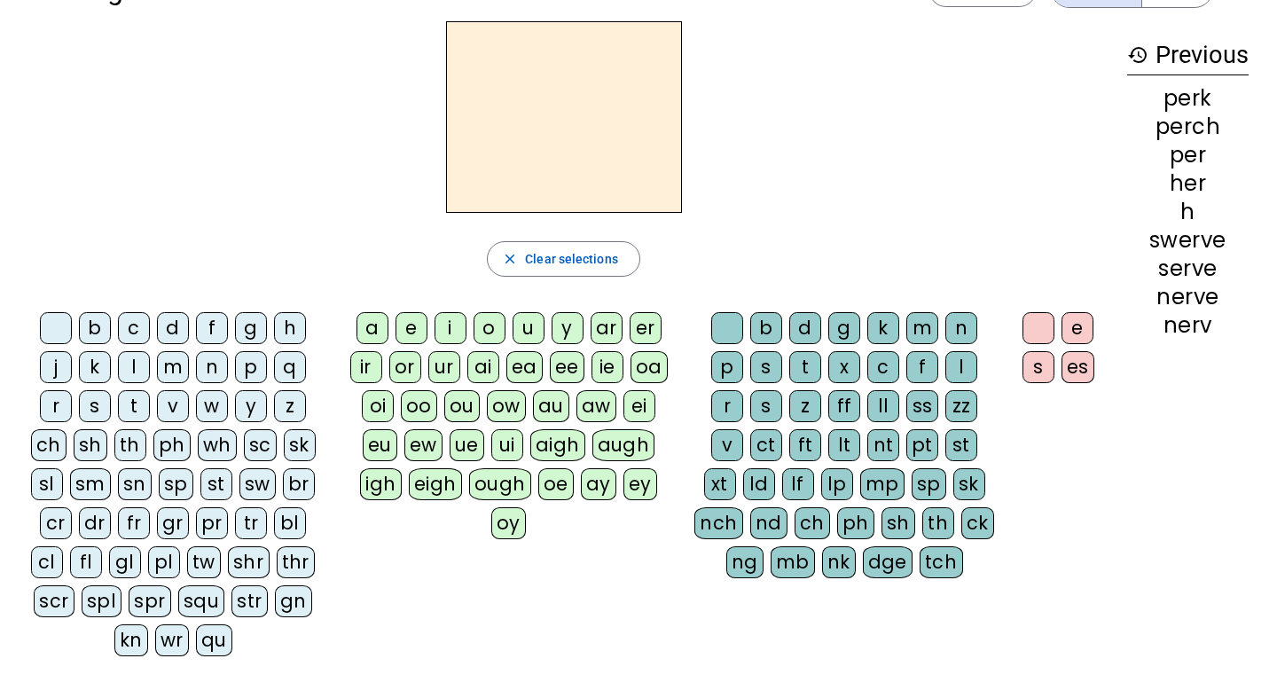
click at [286, 324] on div "h" at bounding box center [290, 328] width 32 height 32
click at [648, 329] on div "er" at bounding box center [646, 328] width 32 height 32
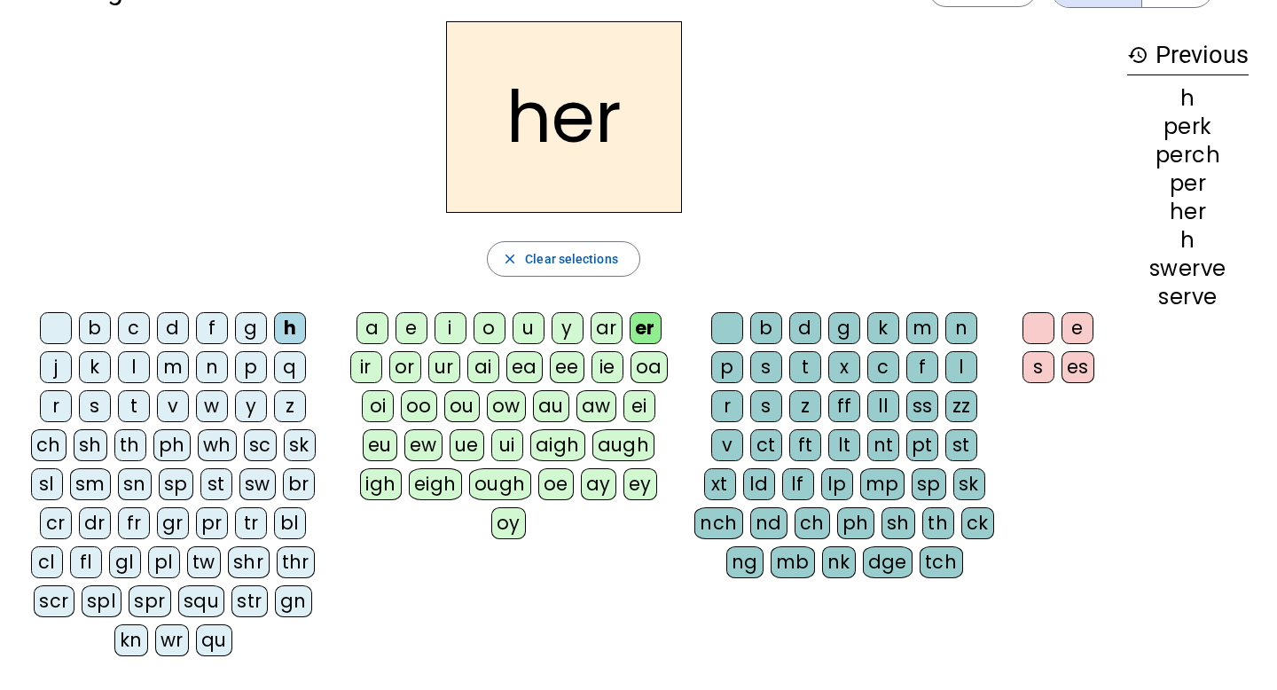
click at [240, 359] on div "p" at bounding box center [251, 367] width 32 height 32
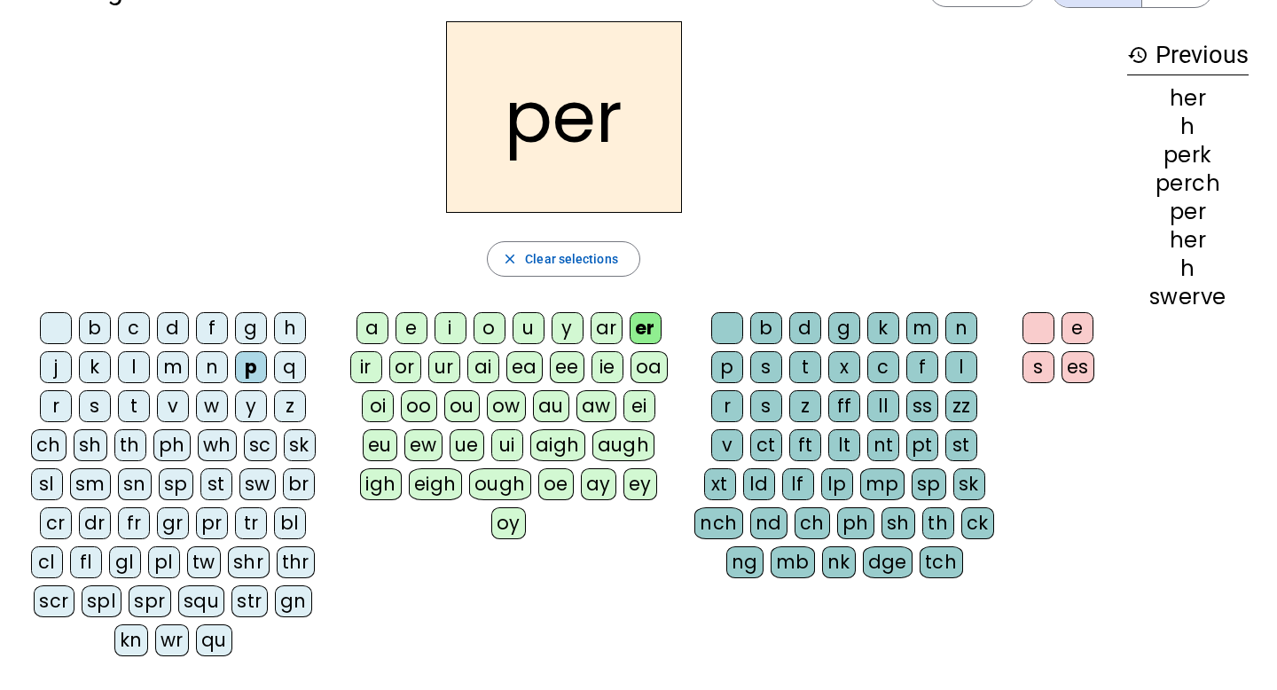
click at [807, 529] on div "ch" at bounding box center [812, 523] width 35 height 32
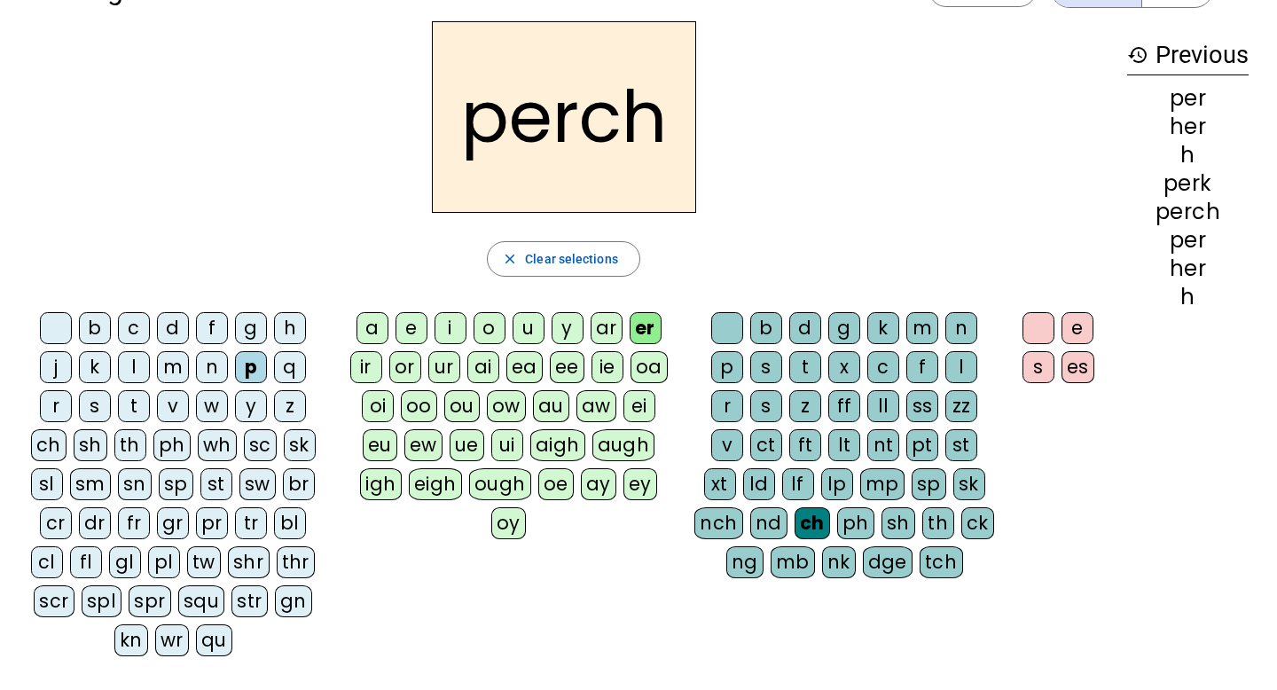
click at [879, 325] on div "k" at bounding box center [884, 328] width 32 height 32
